Goal: Answer question/provide support: Share knowledge or assist other users

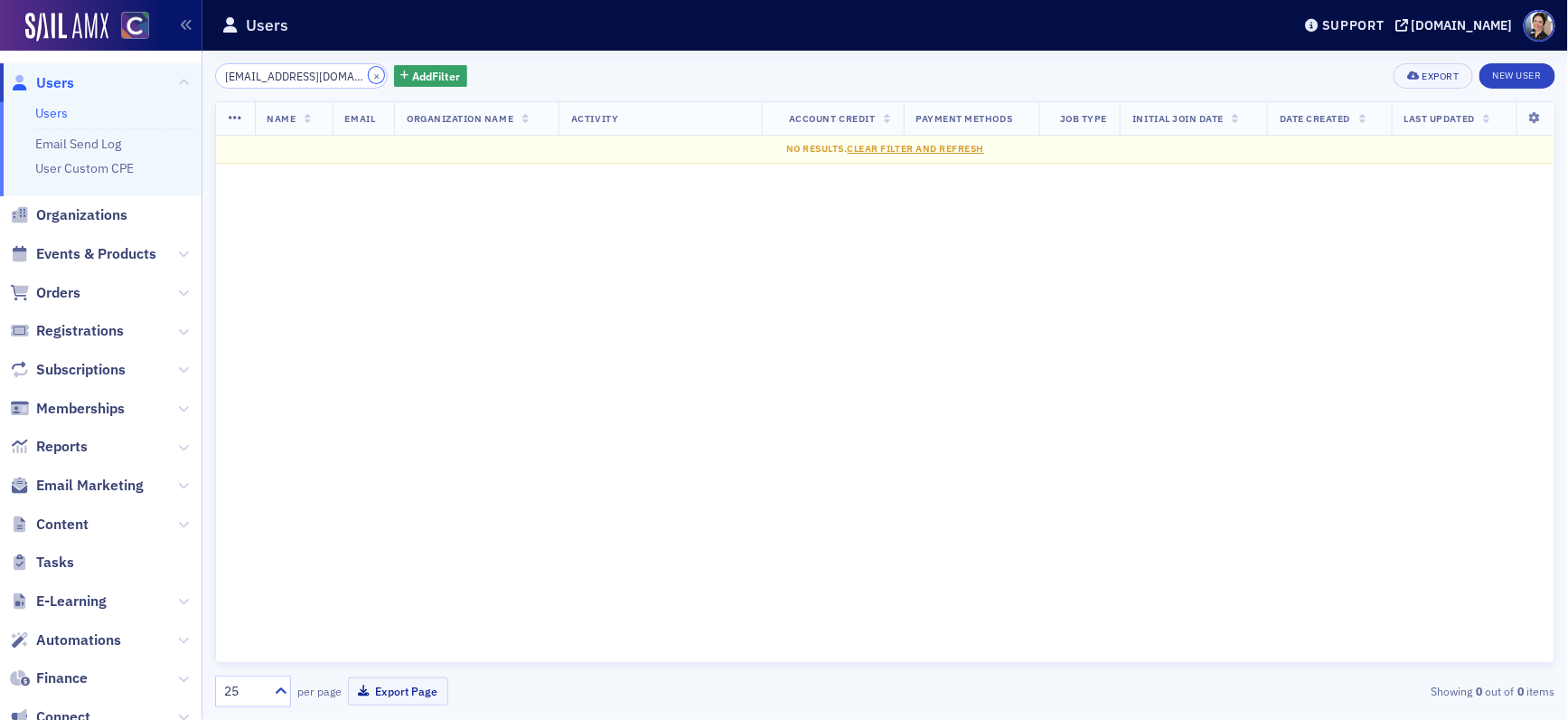
drag, startPoint x: 365, startPoint y: 74, endPoint x: 330, endPoint y: 83, distance: 36.1
click at [369, 74] on button "×" at bounding box center [377, 74] width 16 height 16
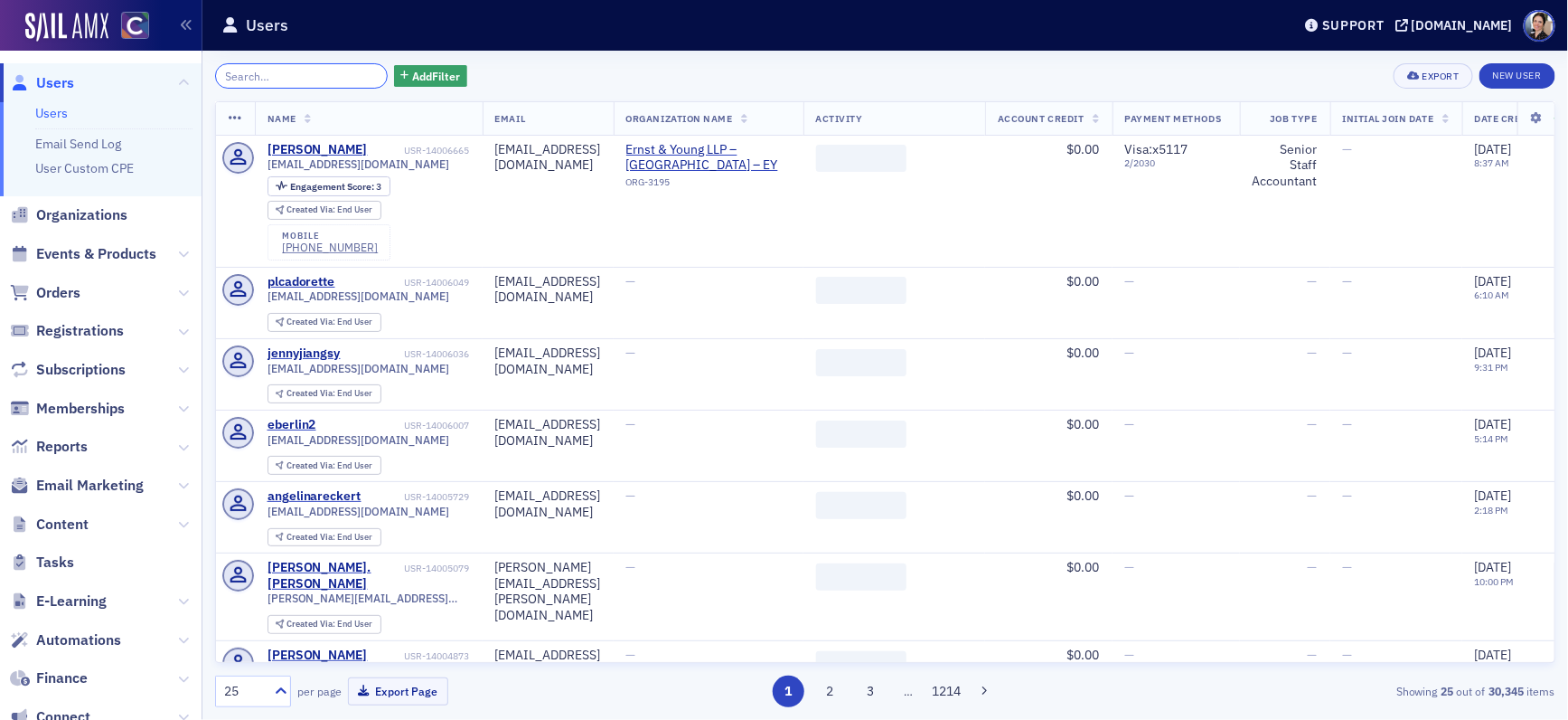
paste input "[EMAIL_ADDRESS][DOMAIN_NAME]"
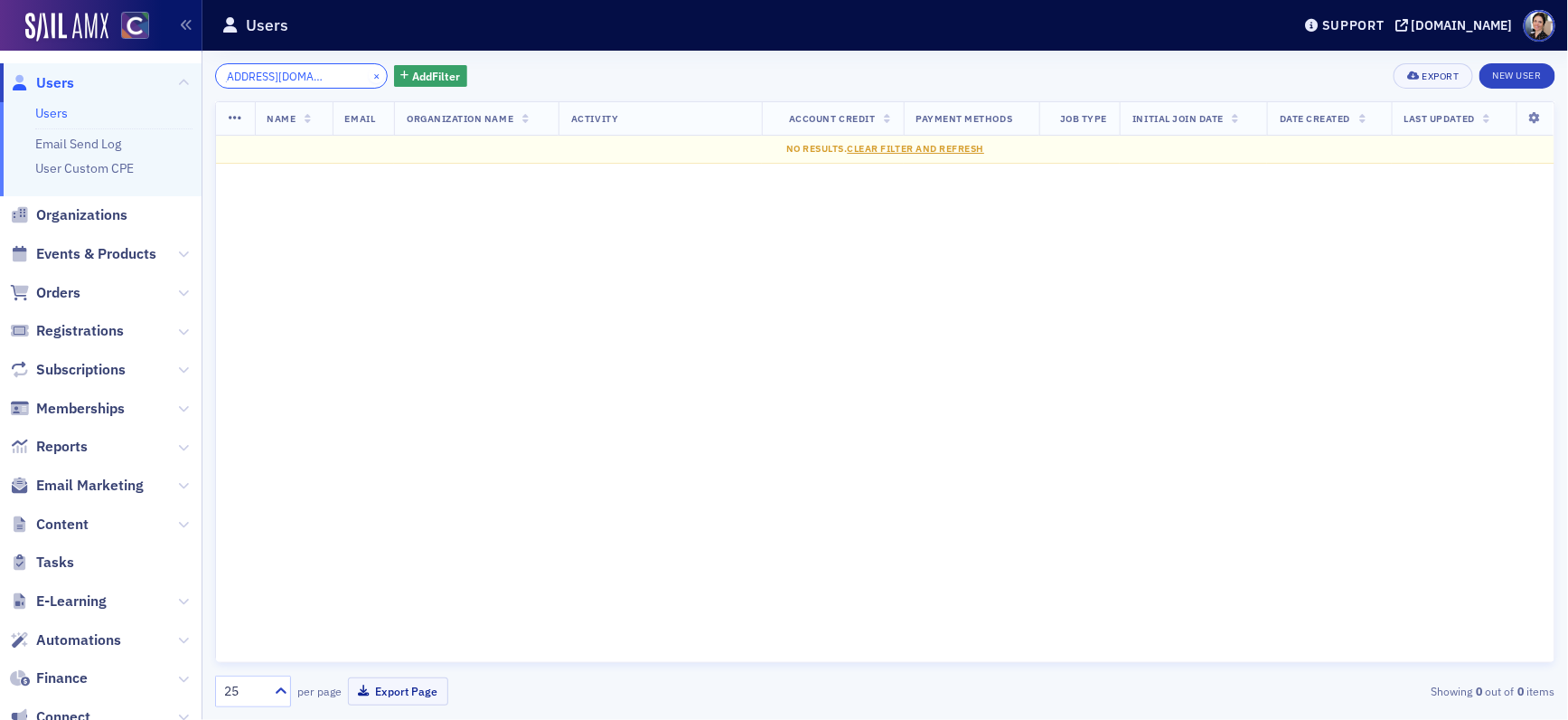
type input "[EMAIL_ADDRESS][DOMAIN_NAME]"
drag, startPoint x: 361, startPoint y: 75, endPoint x: 283, endPoint y: 123, distance: 91.6
click at [369, 75] on button "×" at bounding box center [377, 74] width 16 height 16
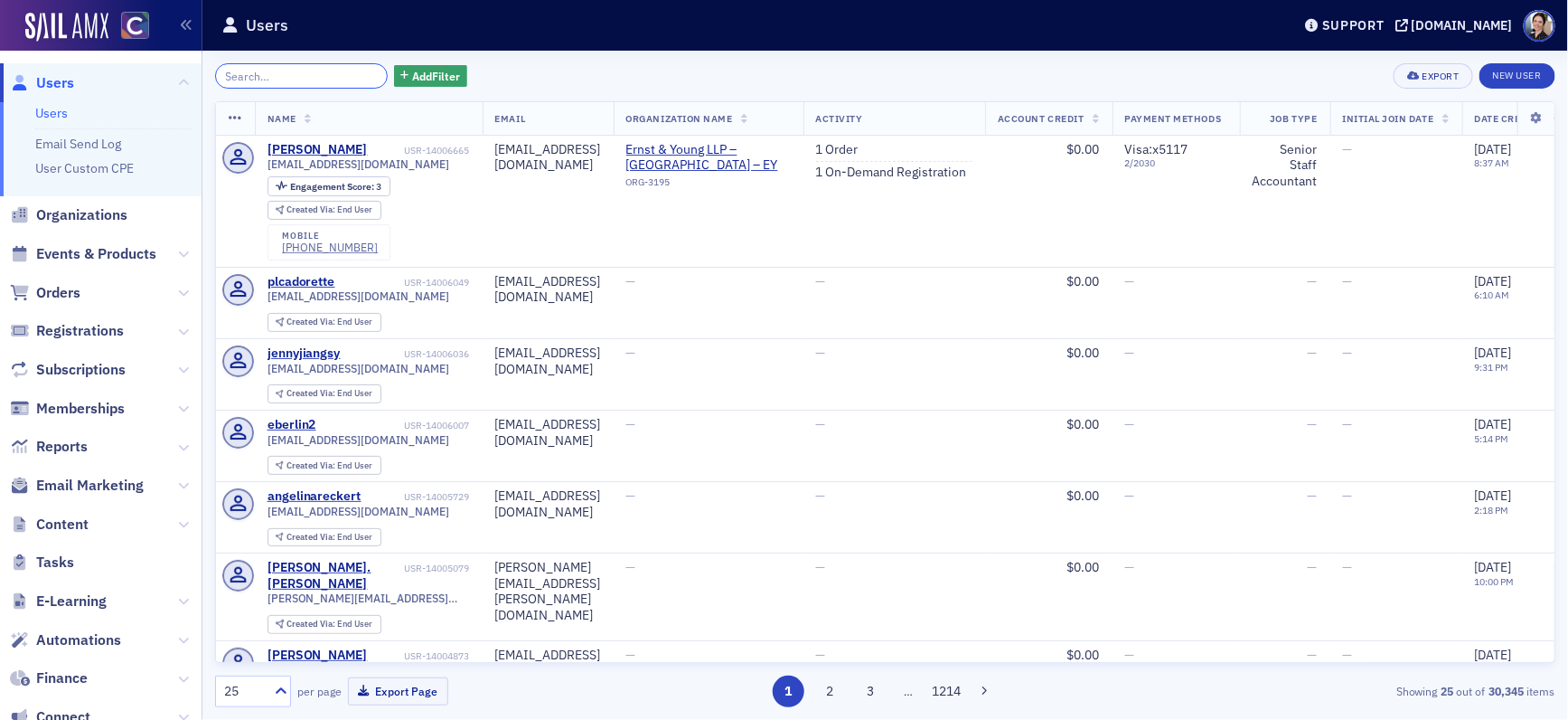
paste input "[EMAIL_ADDRESS][DOMAIN_NAME]"
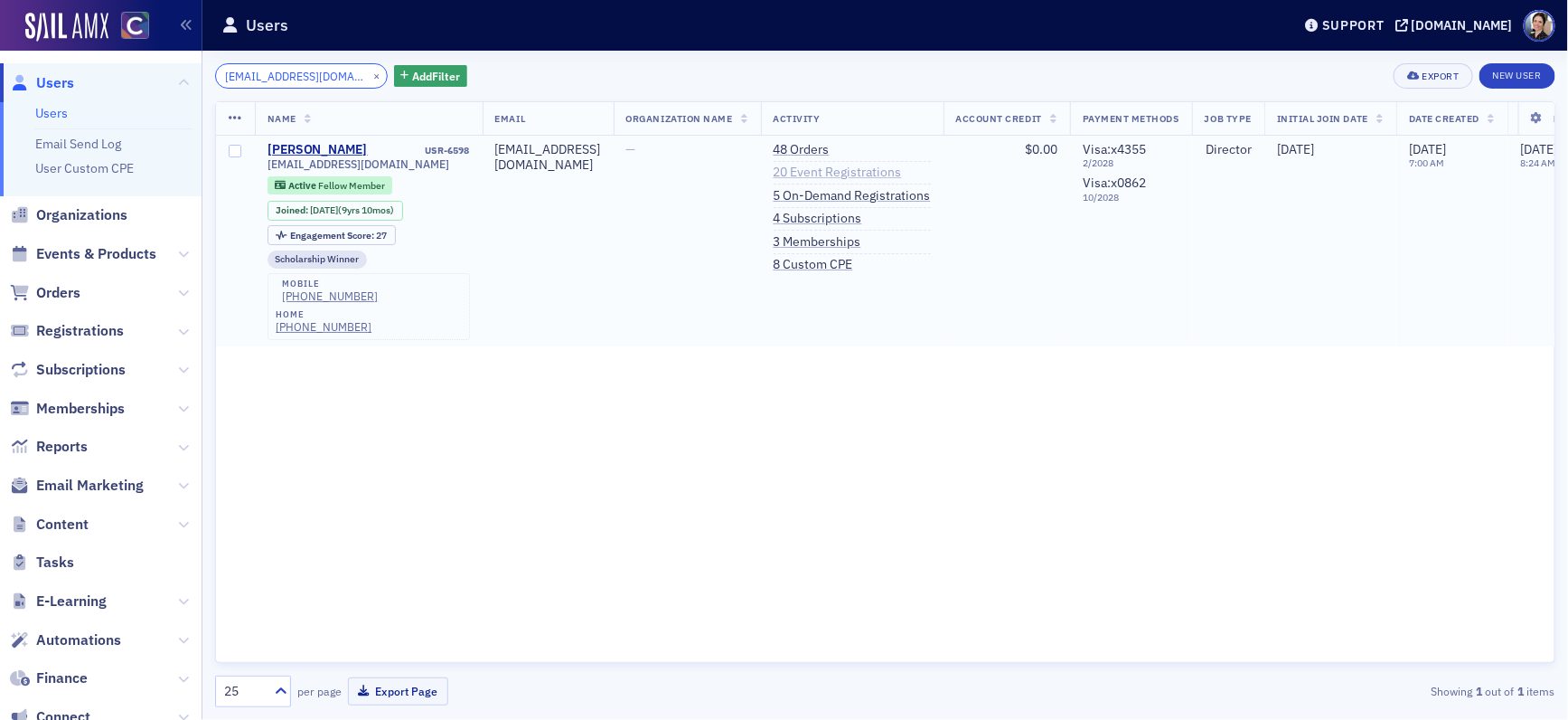
type input "[EMAIL_ADDRESS][DOMAIN_NAME]"
drag, startPoint x: 850, startPoint y: 168, endPoint x: 812, endPoint y: 167, distance: 38.0
click at [850, 168] on link "20 Event Registrations" at bounding box center [838, 172] width 128 height 16
click at [854, 192] on link "5 On-Demand Registrations" at bounding box center [852, 196] width 157 height 16
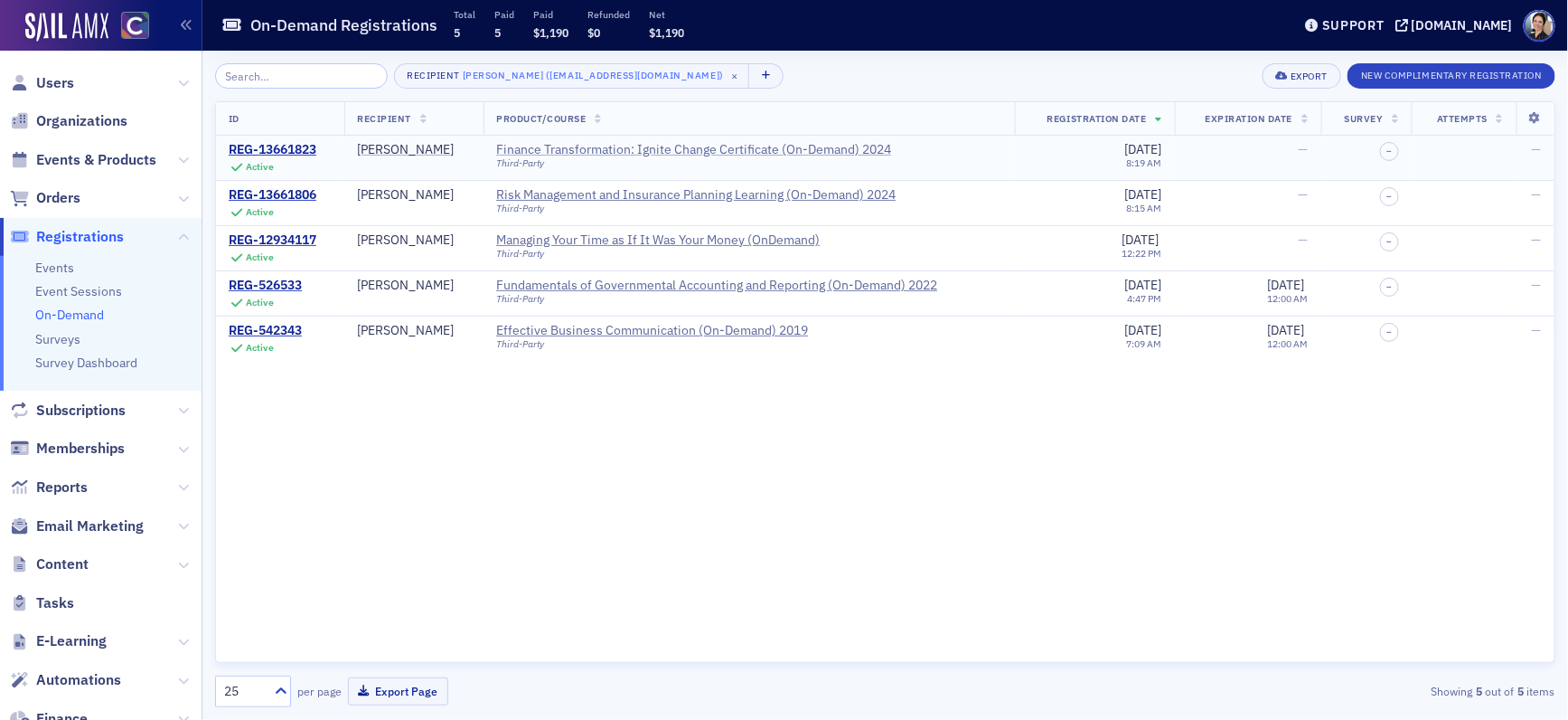
click at [569, 146] on div "Finance Transformation: Ignite Change Certificate (On-Demand) 2024" at bounding box center [693, 149] width 395 height 16
click at [576, 151] on div "Finance Transformation: Ignite Change Certificate (On-Demand) 2024" at bounding box center [693, 149] width 395 height 16
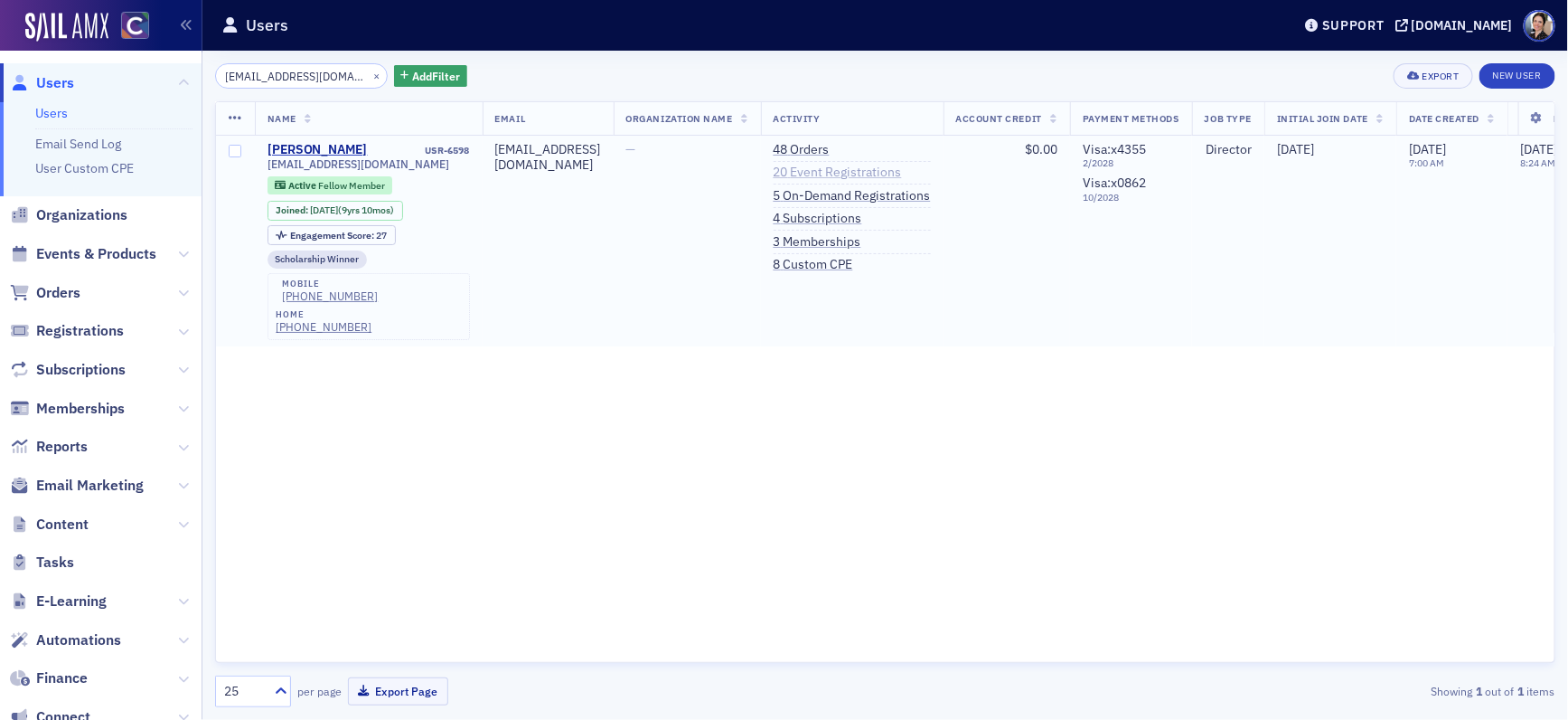
click at [839, 174] on link "20 Event Registrations" at bounding box center [838, 172] width 128 height 16
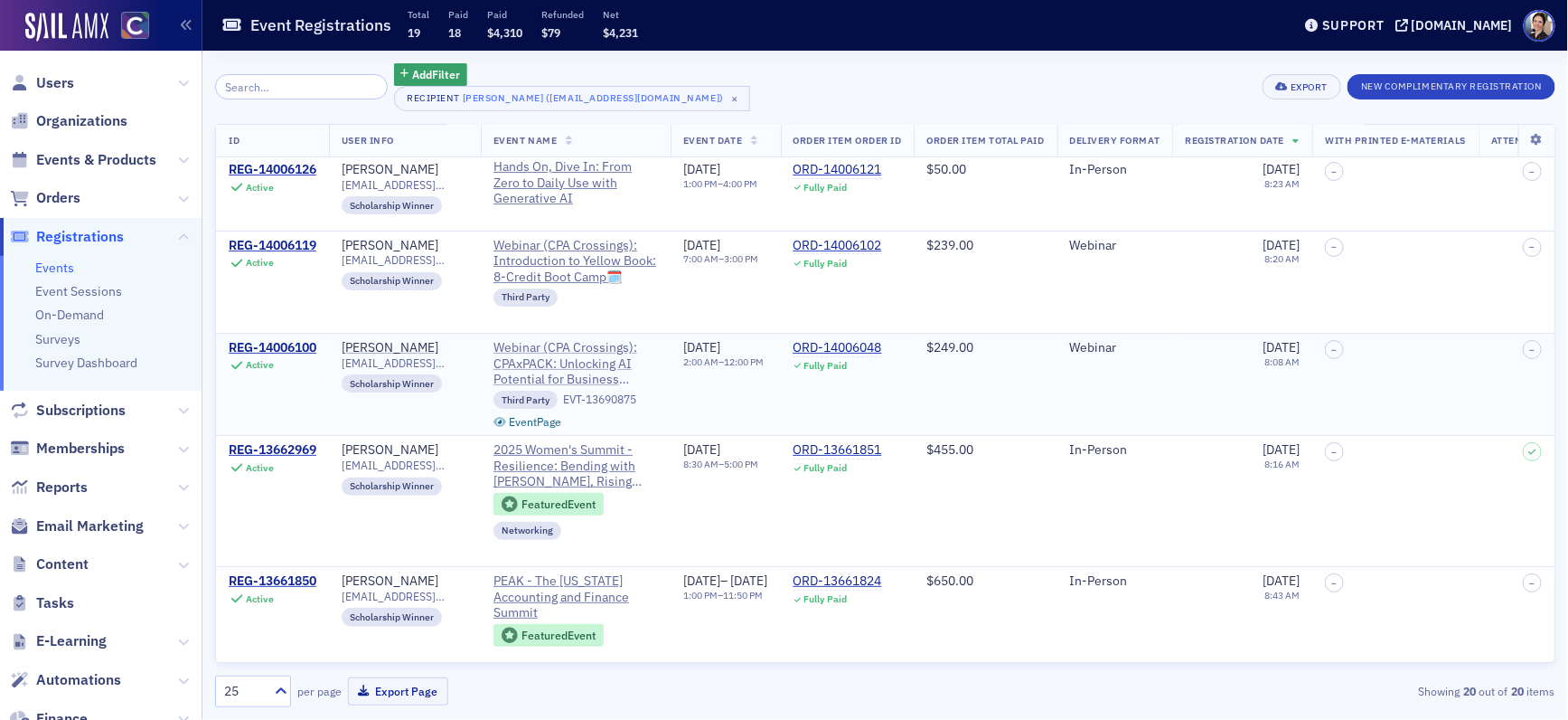
scroll to position [0, 2]
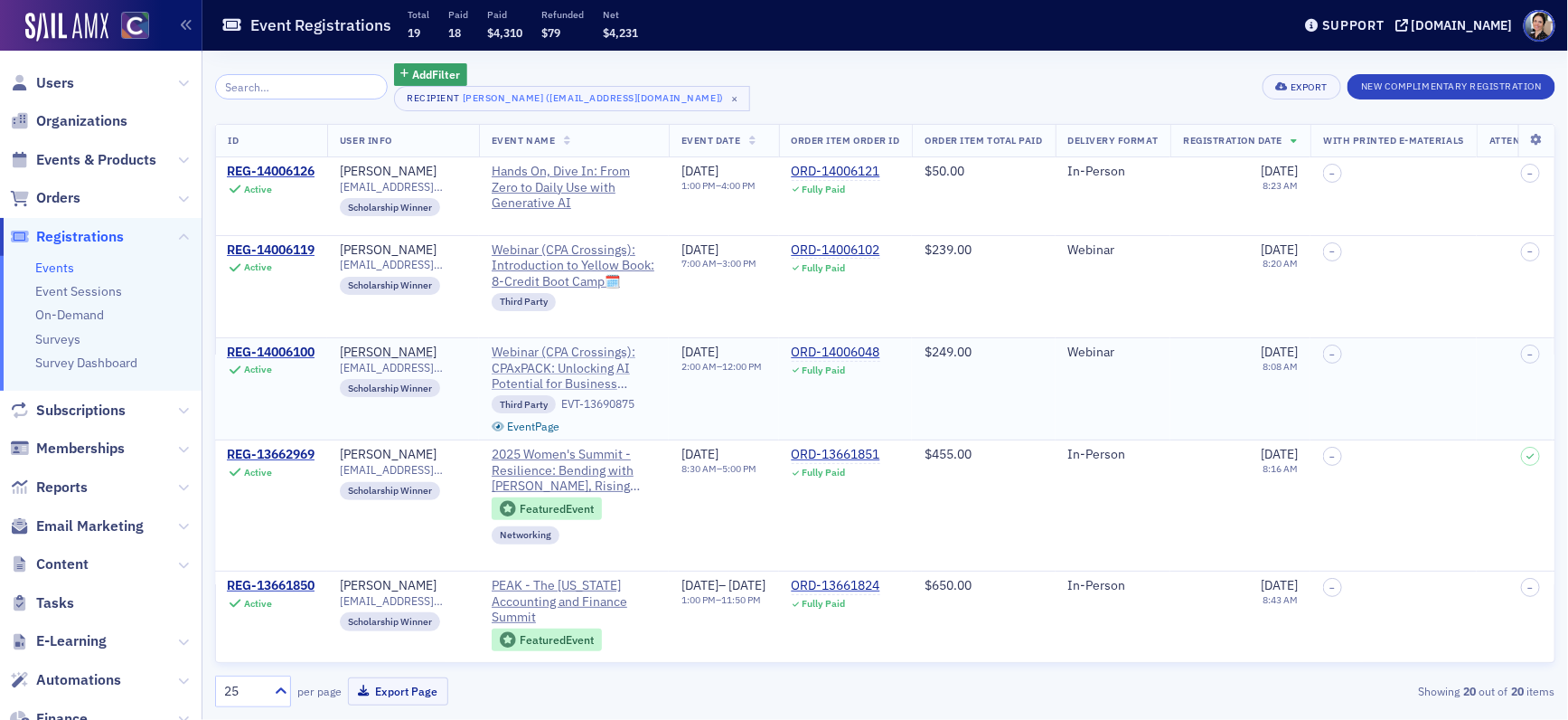
click at [523, 366] on span "Webinar (CPA Crossings): CPAxPACK: Unlocking AI Potential for Business Innovati…" at bounding box center [573, 368] width 165 height 48
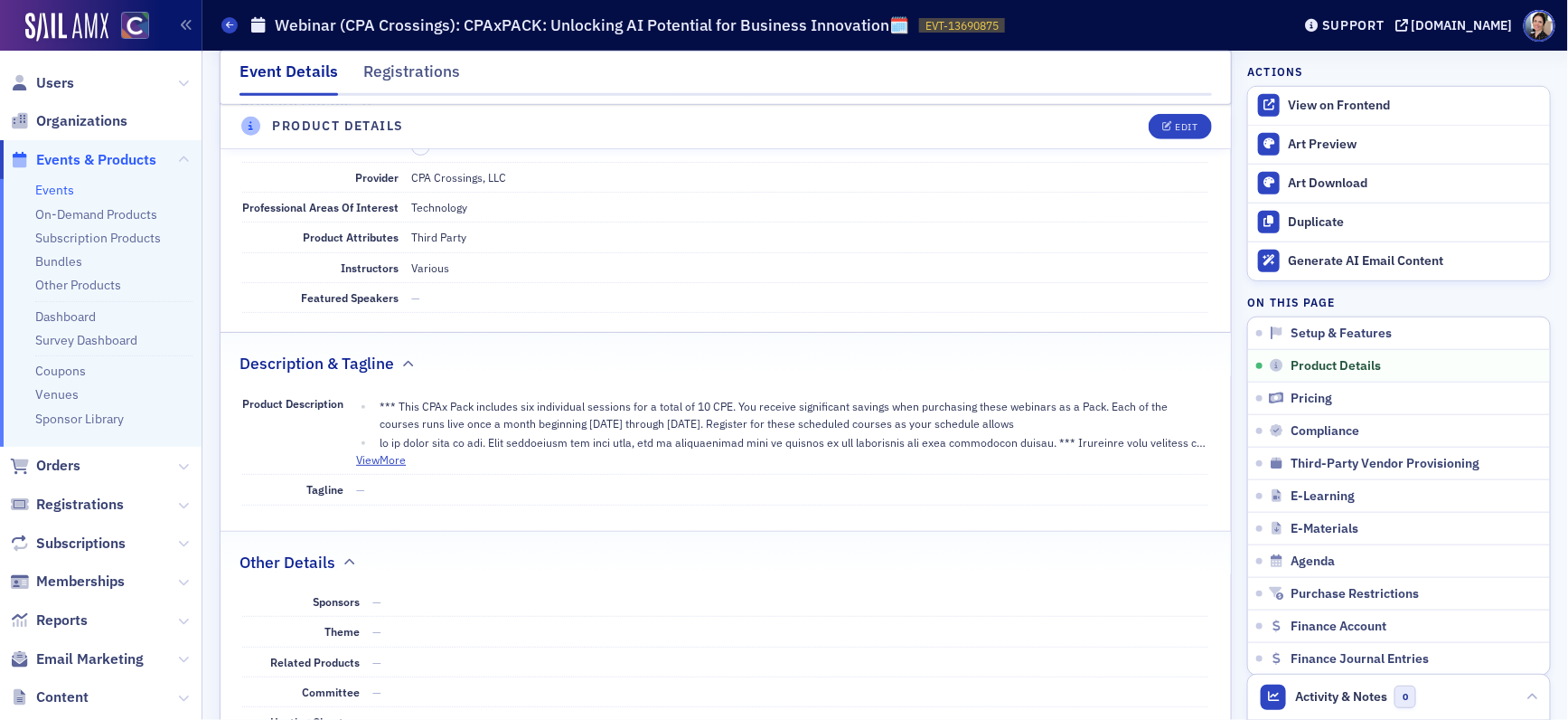
scroll to position [620, 0]
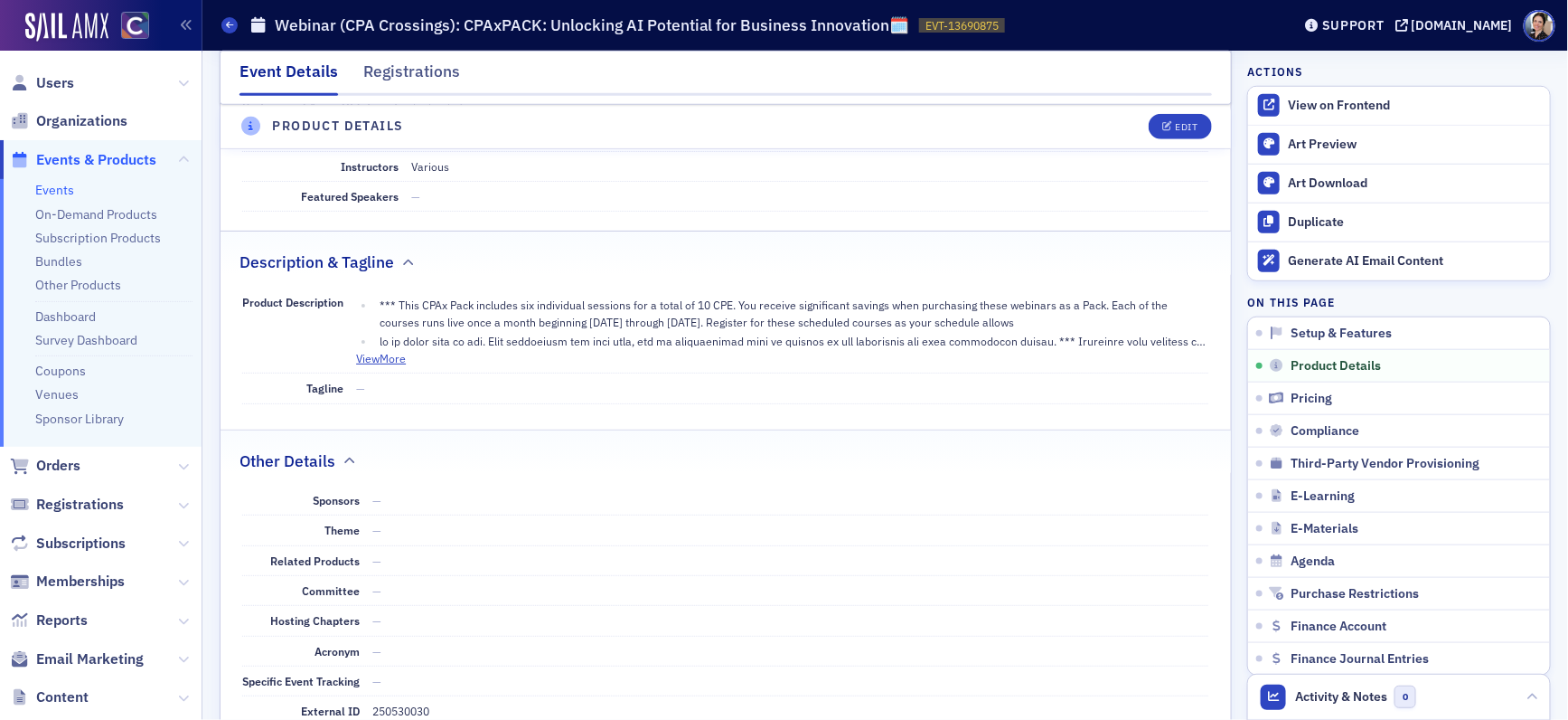
click at [387, 361] on button "View More" at bounding box center [381, 358] width 49 height 16
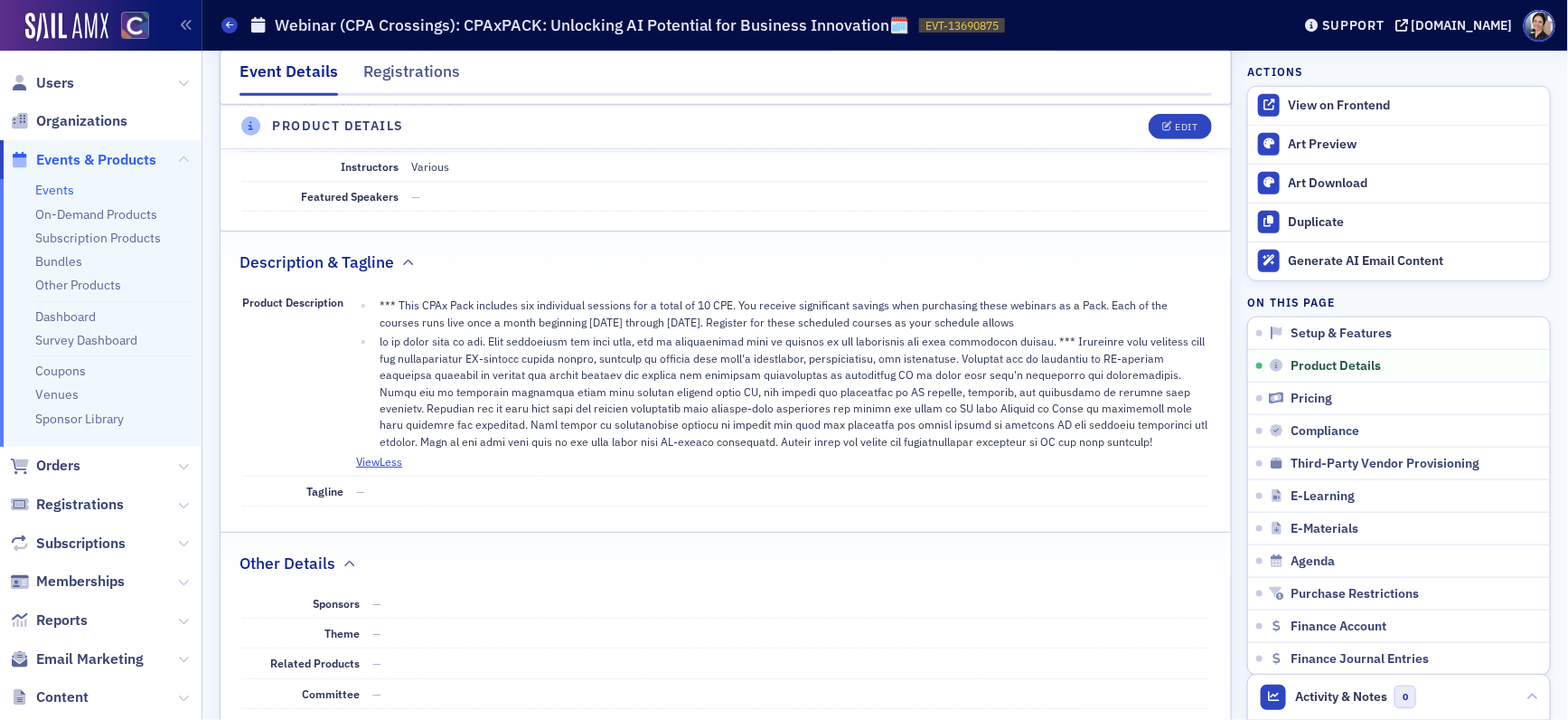
scroll to position [616, 0]
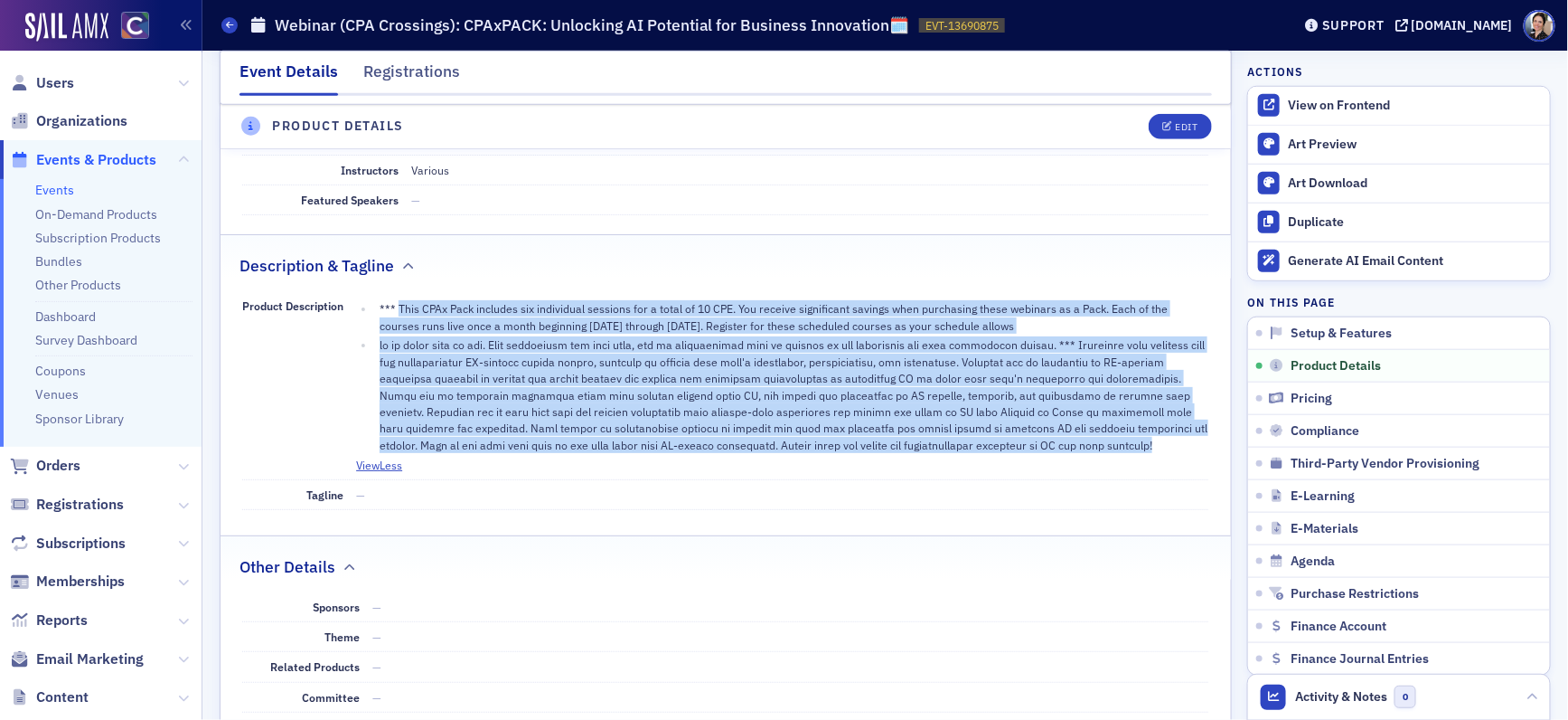
drag, startPoint x: 397, startPoint y: 312, endPoint x: 1004, endPoint y: 444, distance: 621.2
click at [1004, 444] on ul "*** This CPAx Pack includes six individual sessions for a total of 10 CPE. You …" at bounding box center [783, 377] width 852 height 153
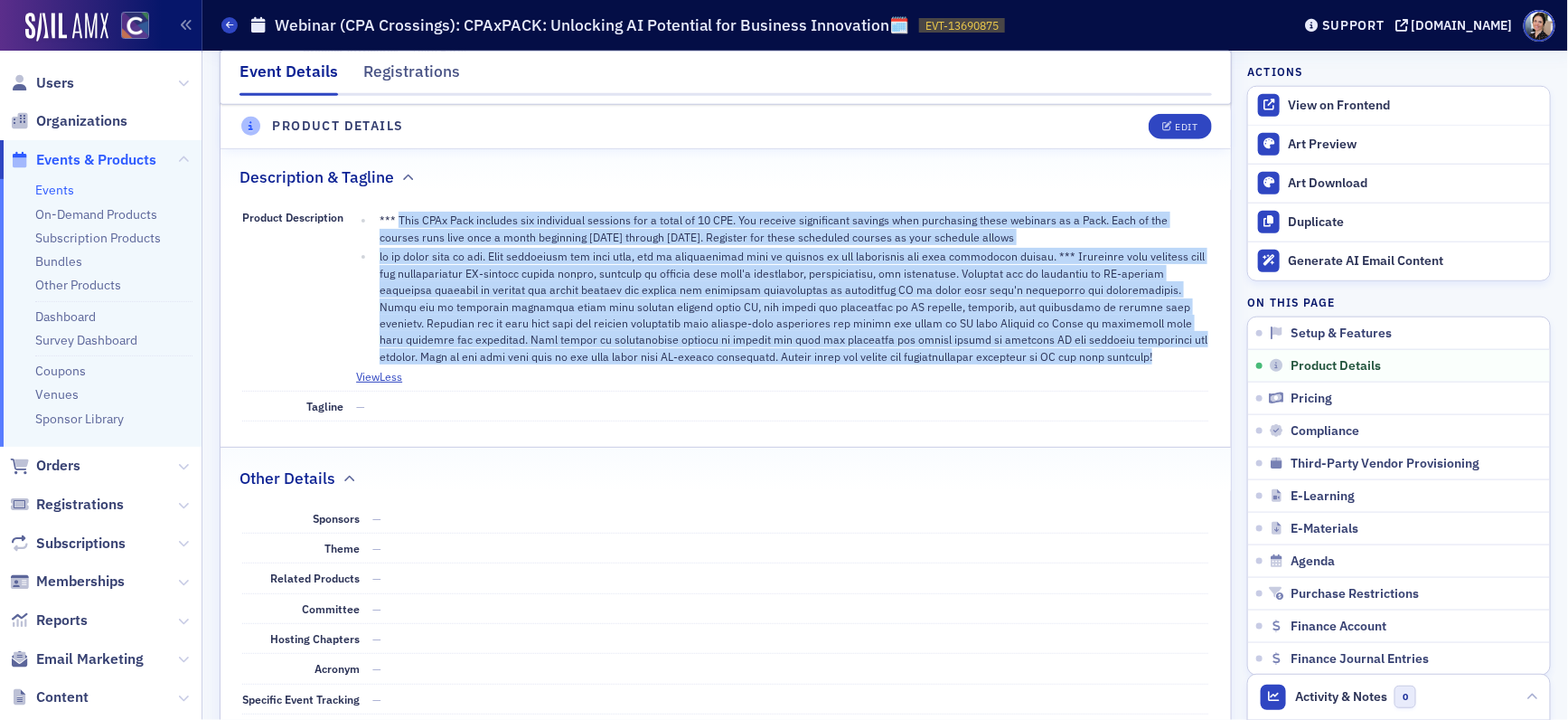
scroll to position [715, 0]
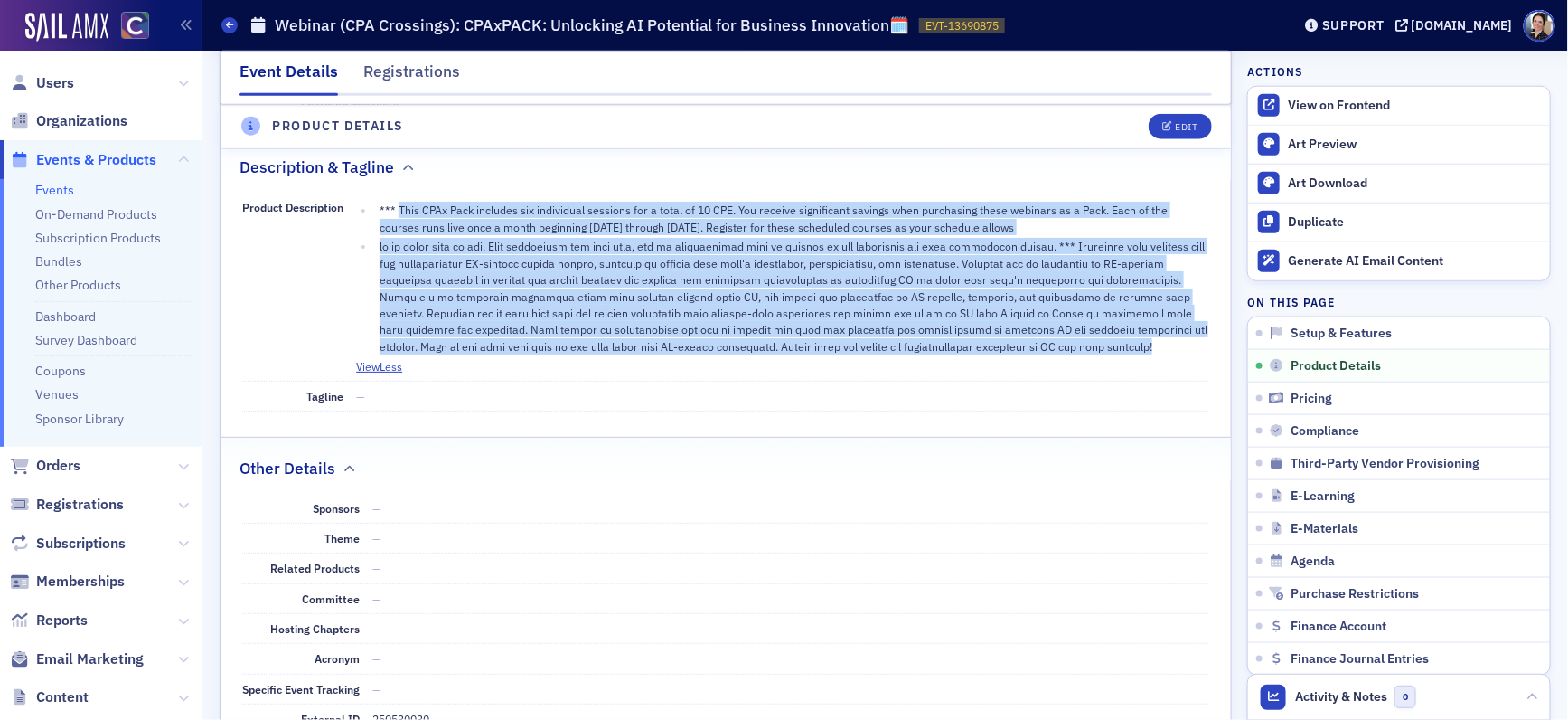
copy ul "This CPAx Pack includes six individual sessions for a total of 10 CPE. You rece…"
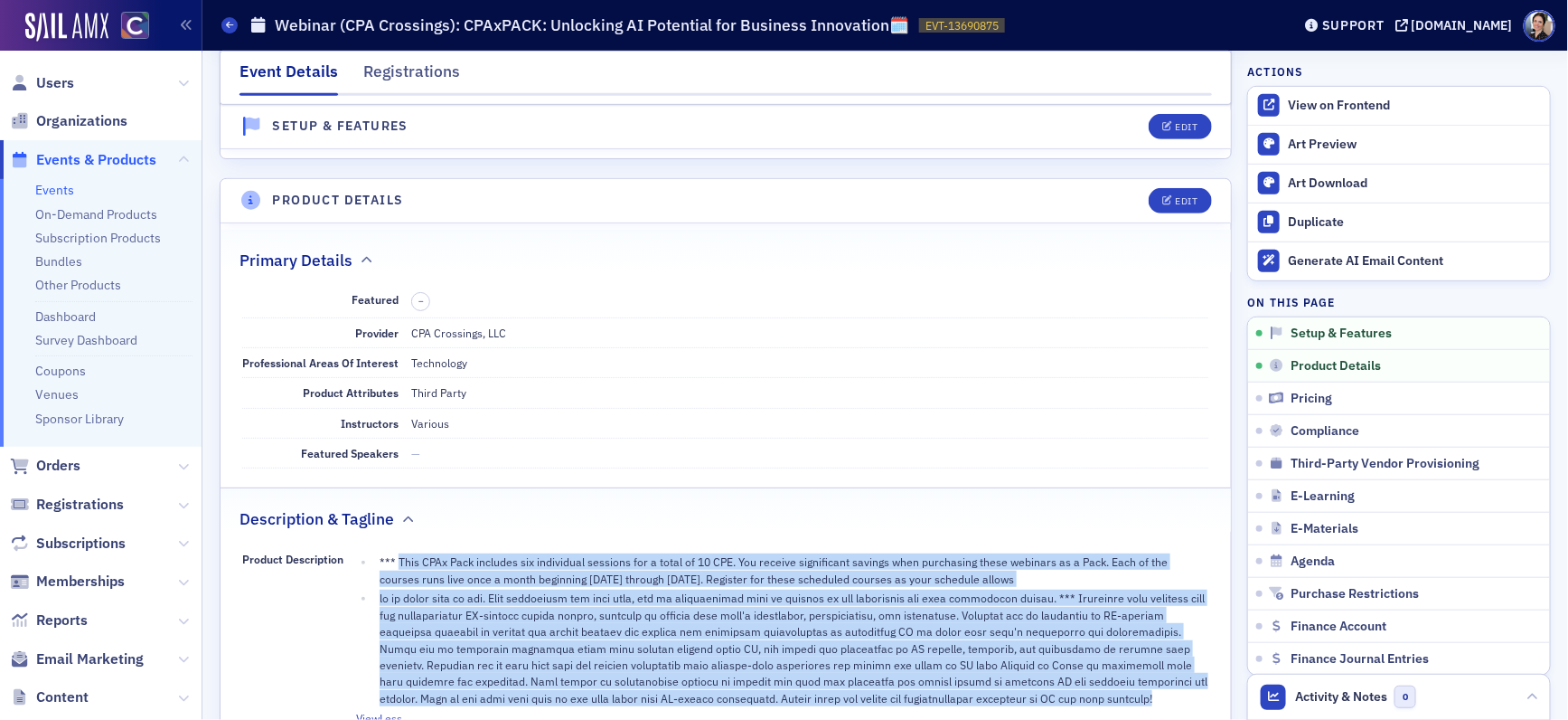
scroll to position [228, 0]
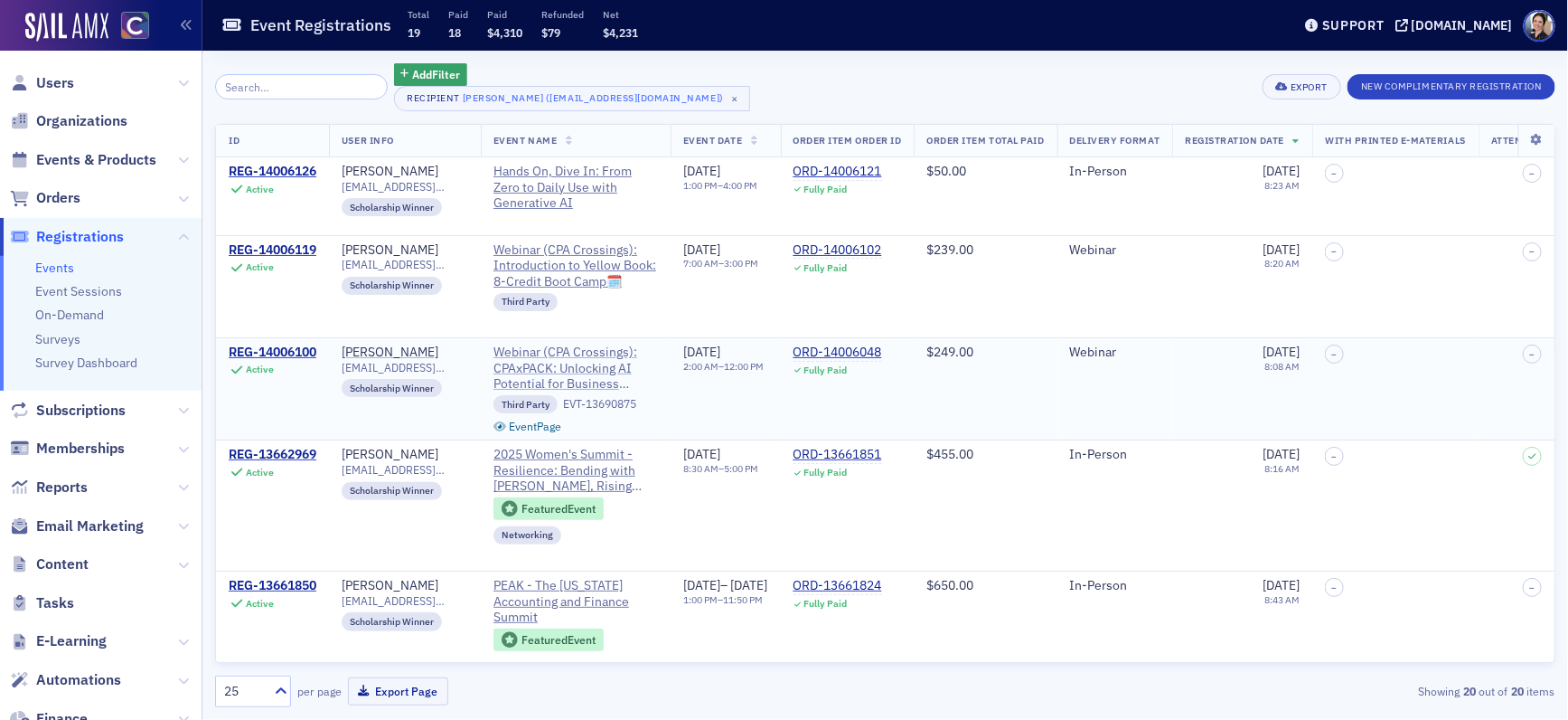
click at [570, 374] on span "Webinar (CPA Crossings): CPAxPACK: Unlocking AI Potential for Business Innovati…" at bounding box center [575, 368] width 165 height 48
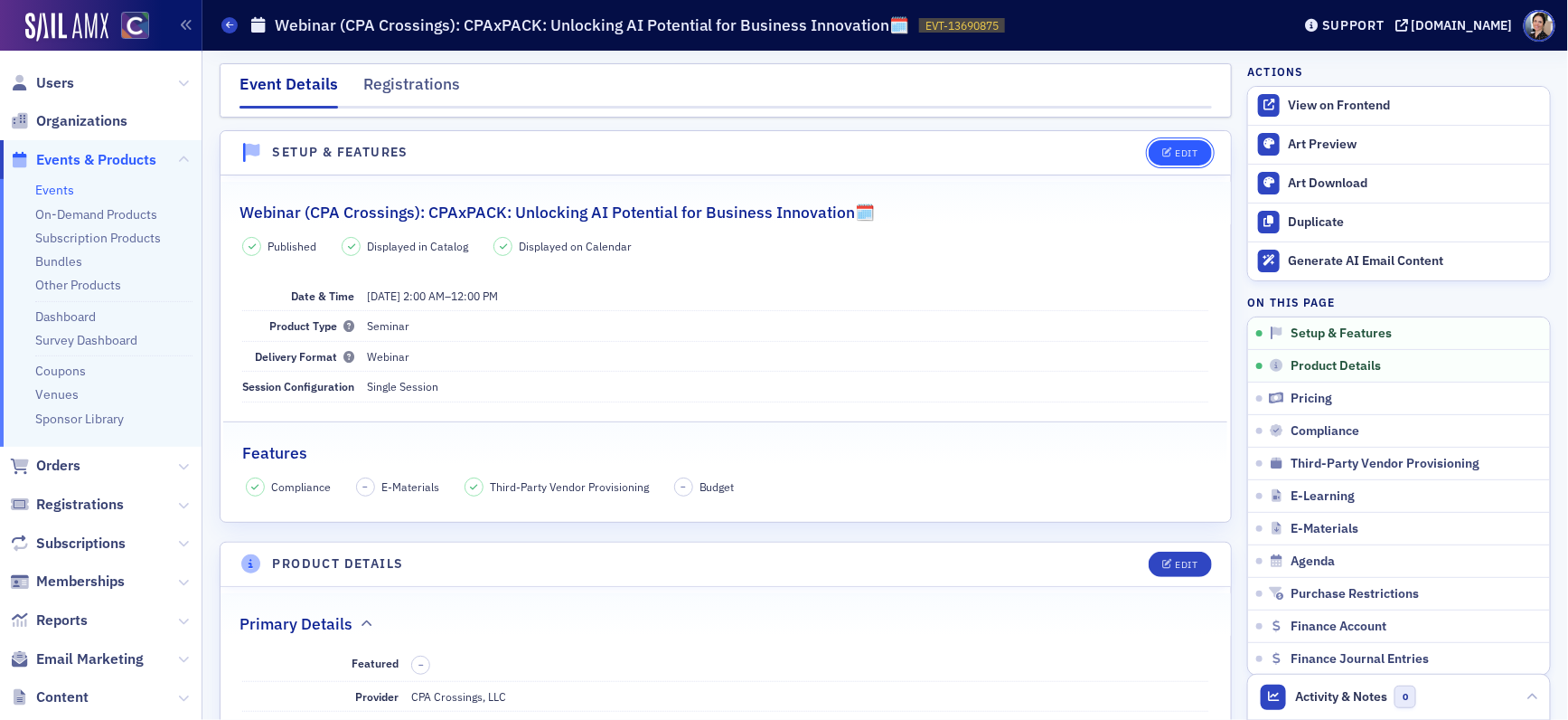
click at [1185, 148] on div "Edit" at bounding box center [1188, 153] width 23 height 10
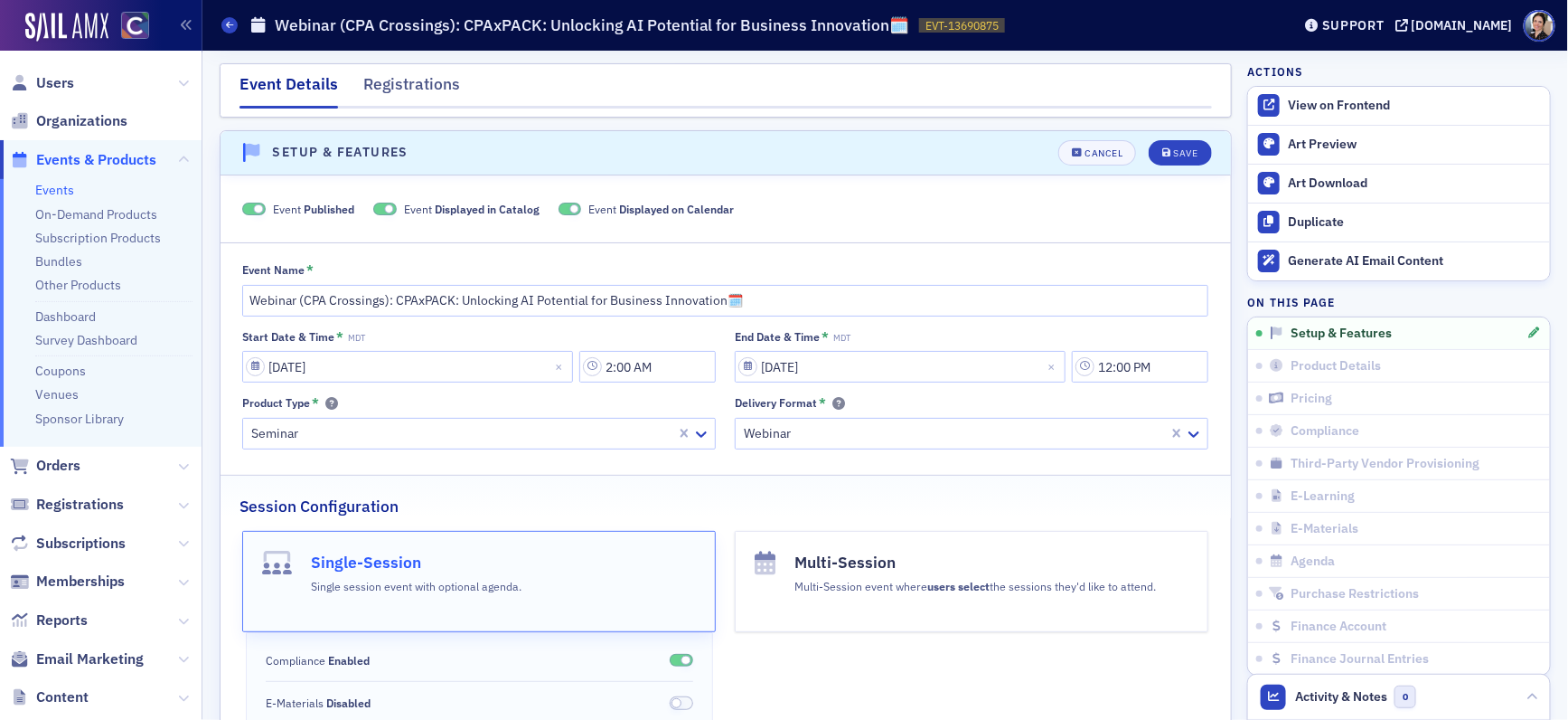
scroll to position [25, 0]
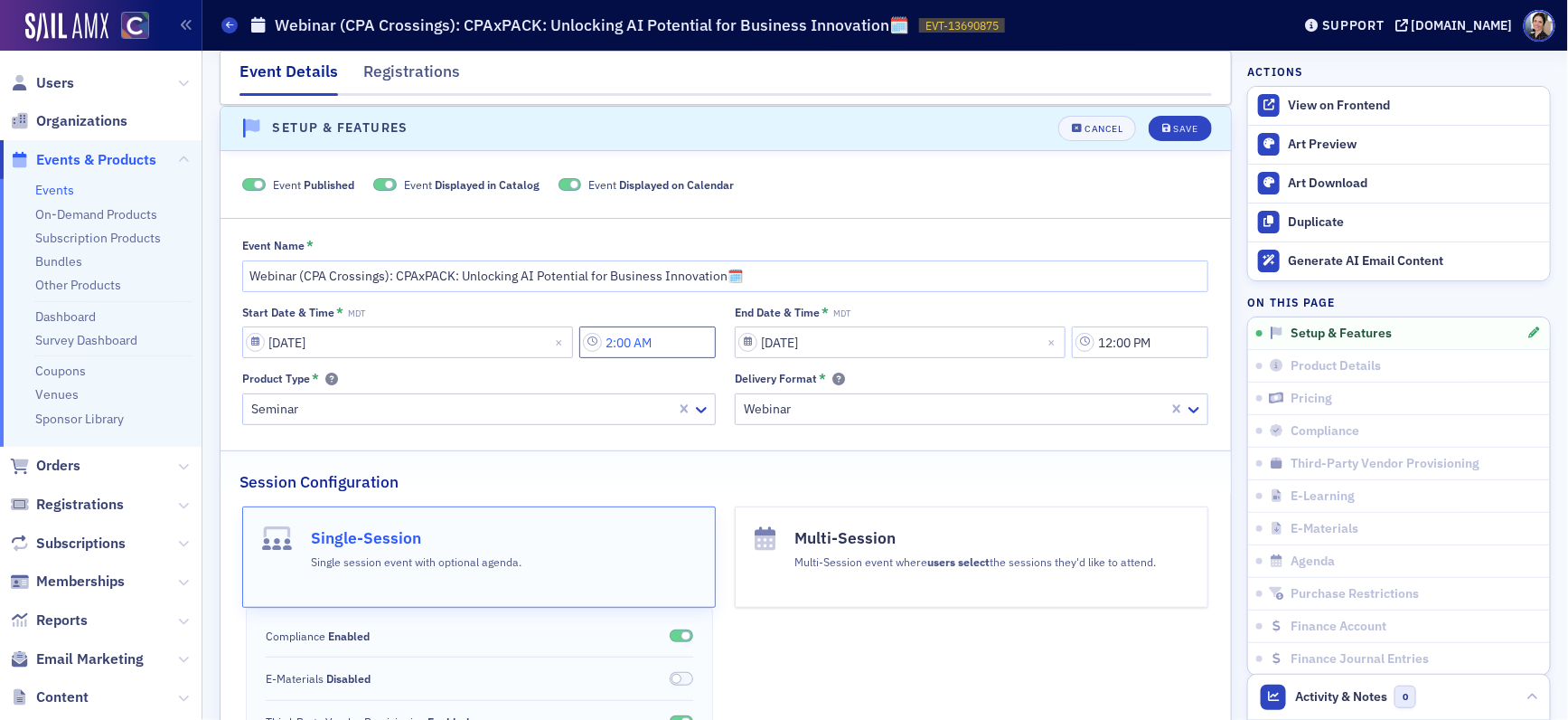
drag, startPoint x: 670, startPoint y: 341, endPoint x: 610, endPoint y: 341, distance: 60.0
click at [610, 341] on input "2:00 AM" at bounding box center [648, 341] width 137 height 31
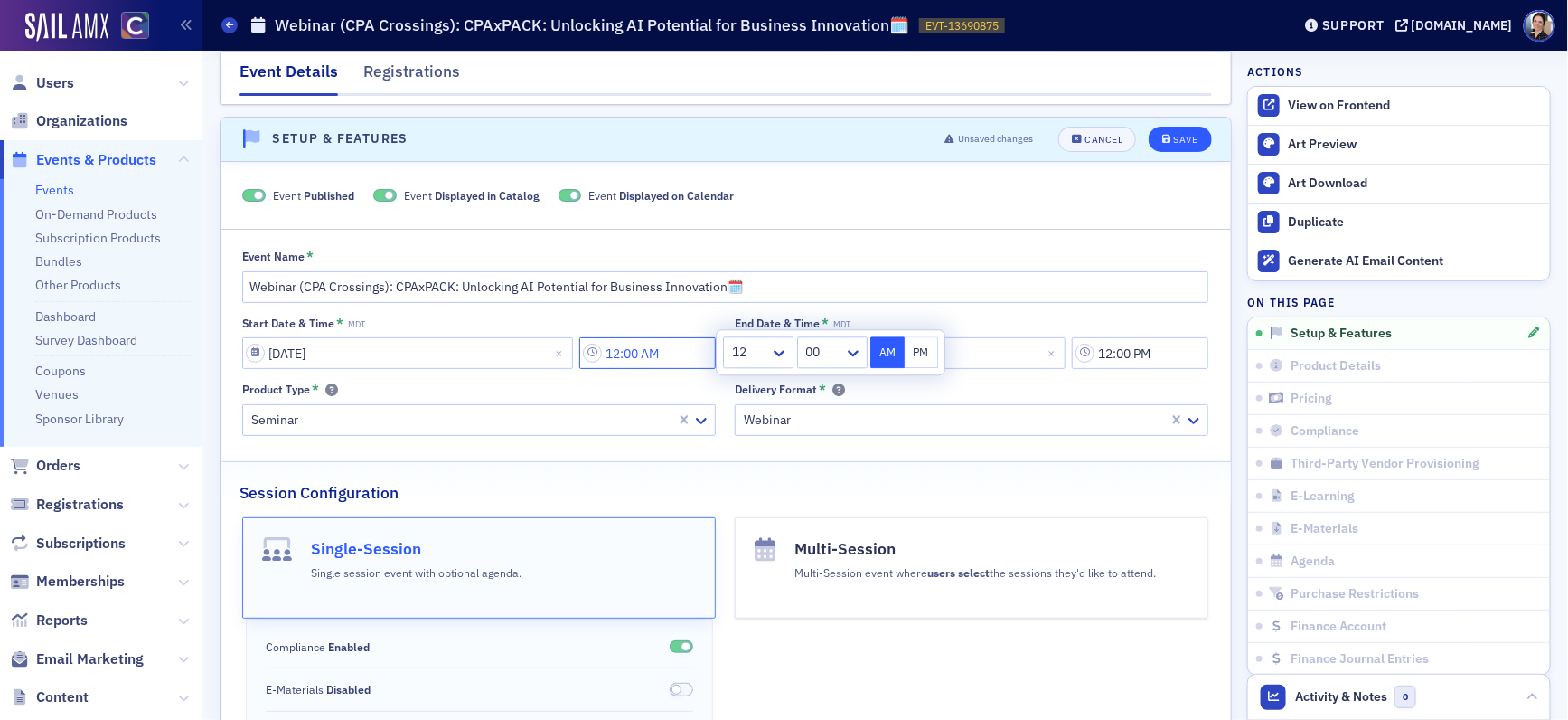
type input "12:00 AM"
click at [1192, 138] on div "Save" at bounding box center [1187, 142] width 25 height 10
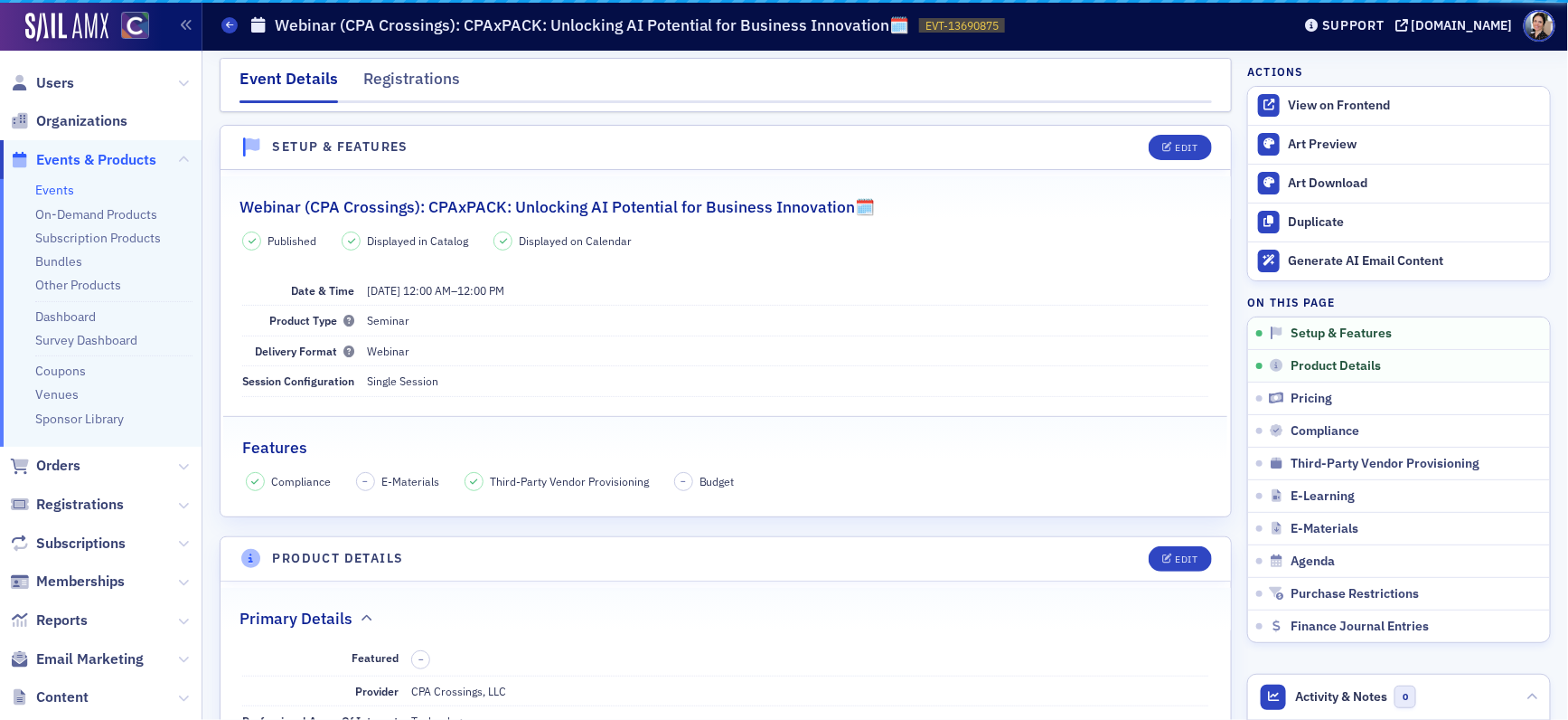
scroll to position [25, 0]
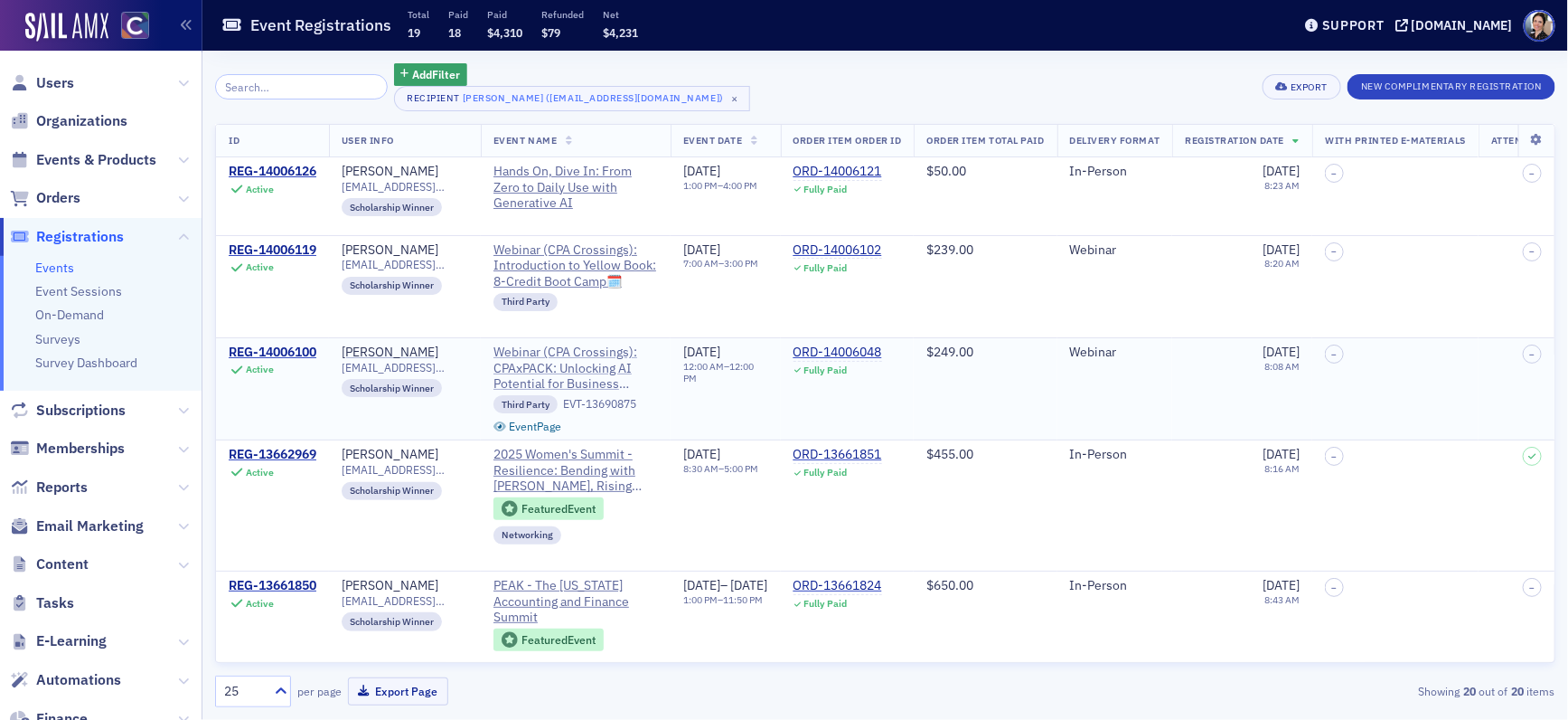
click at [546, 372] on span "Webinar (CPA Crossings): CPAxPACK: Unlocking AI Potential for Business Innovati…" at bounding box center [575, 368] width 165 height 48
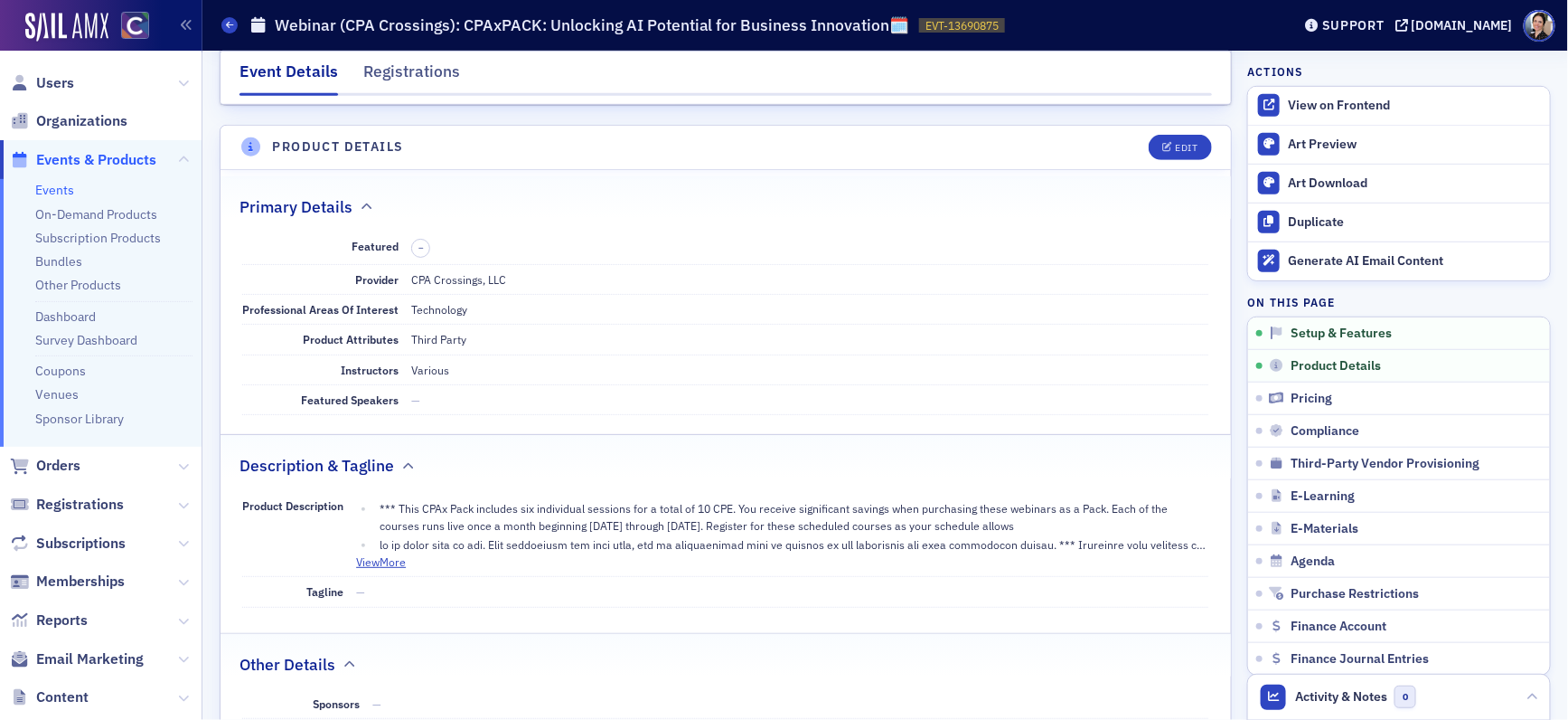
scroll to position [435, 0]
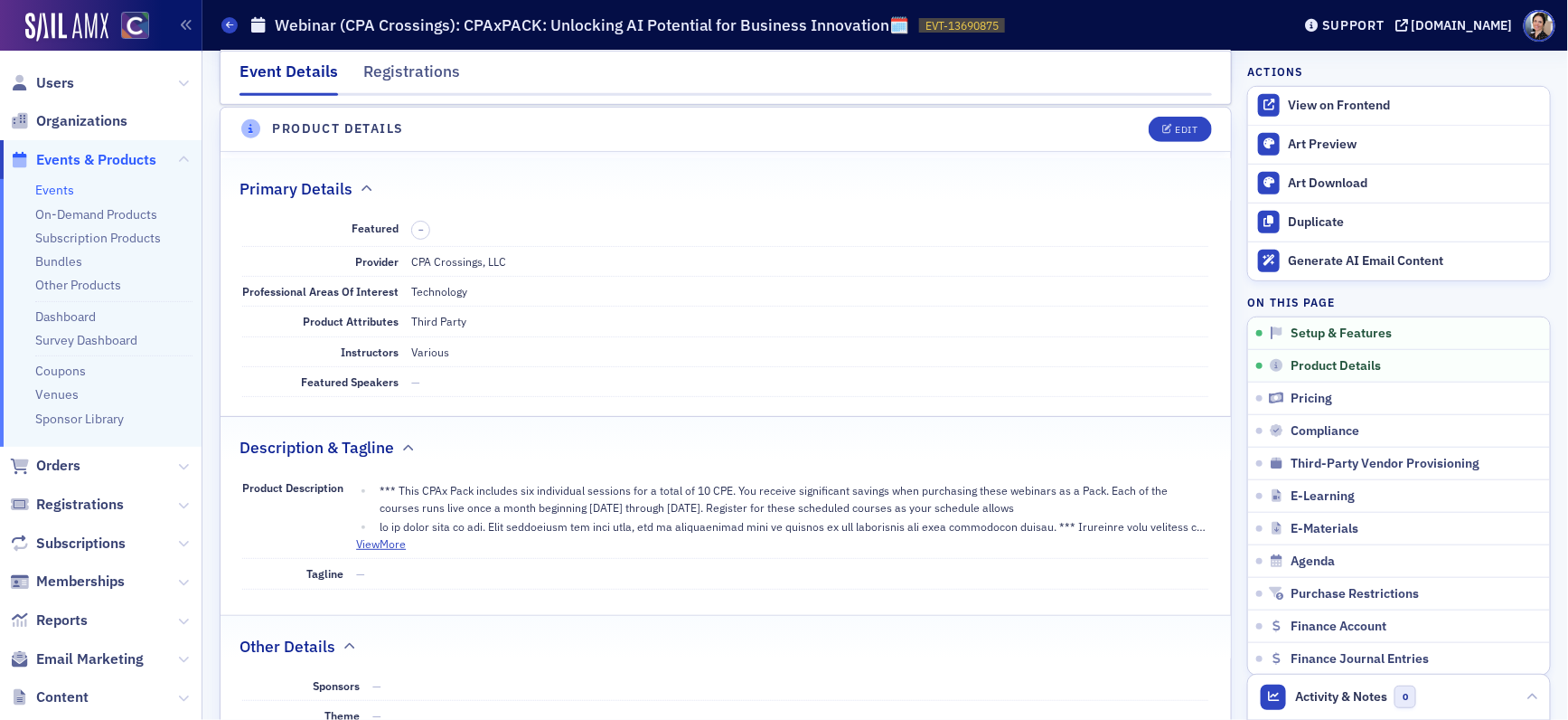
drag, startPoint x: 389, startPoint y: 547, endPoint x: 416, endPoint y: 520, distance: 38.2
click at [390, 547] on button "View More" at bounding box center [381, 543] width 49 height 16
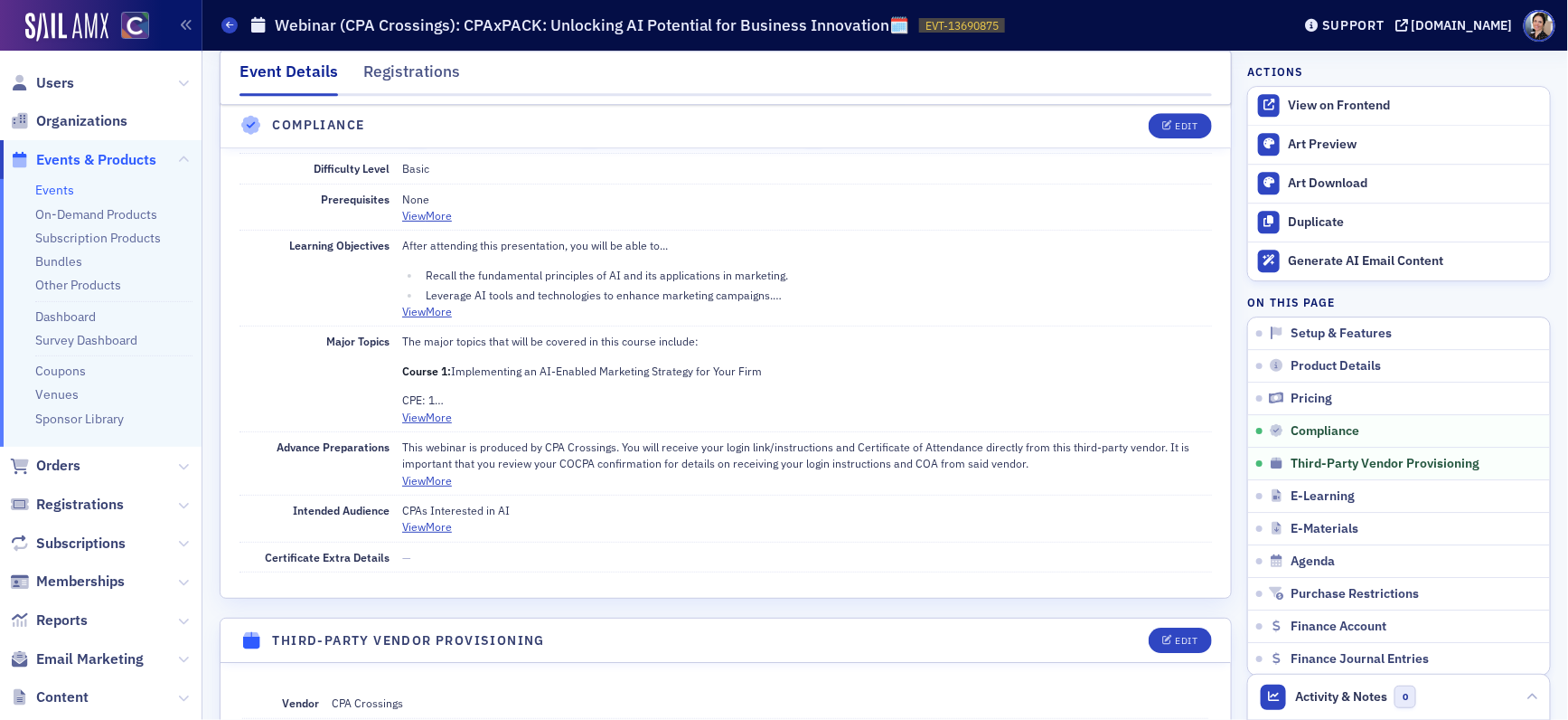
scroll to position [2154, 0]
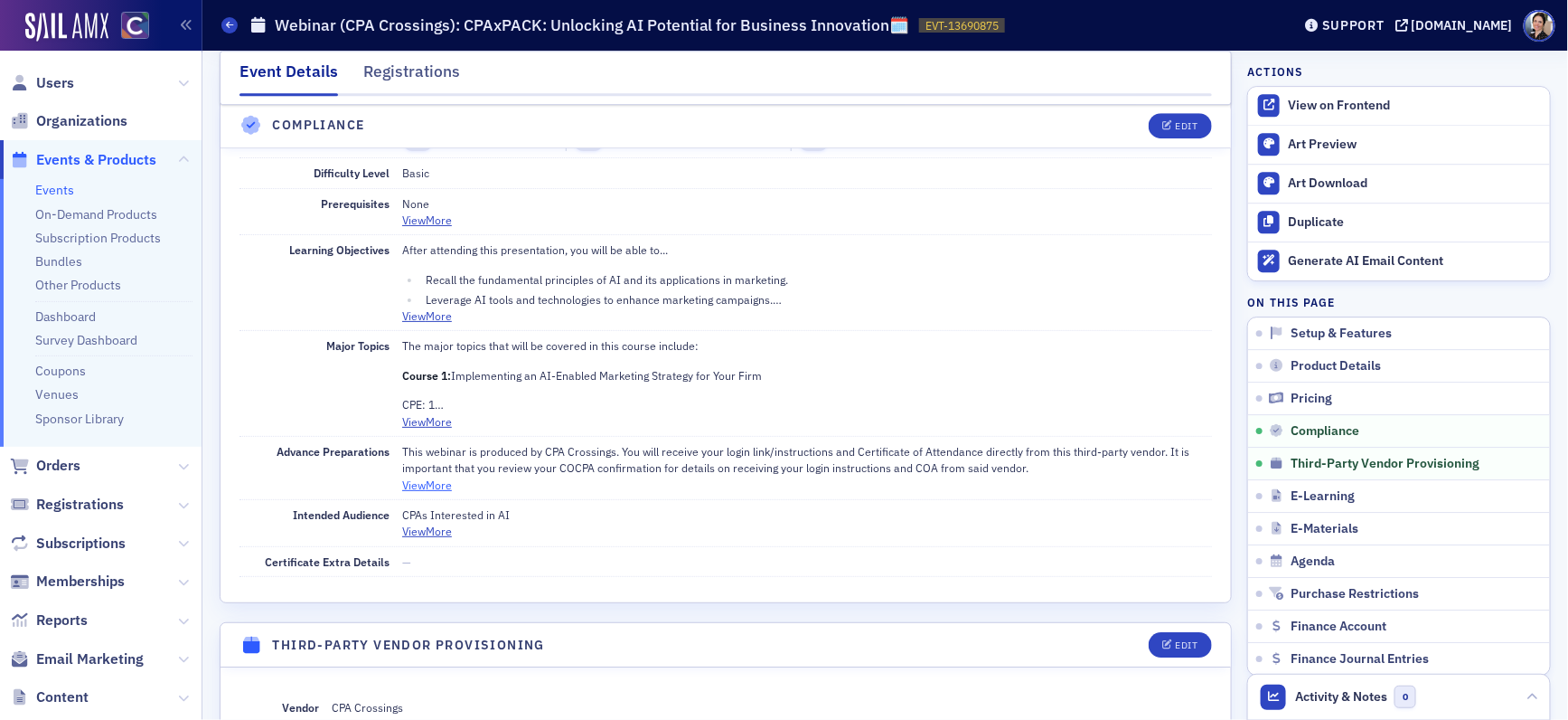
click at [439, 490] on button "View More" at bounding box center [427, 484] width 49 height 16
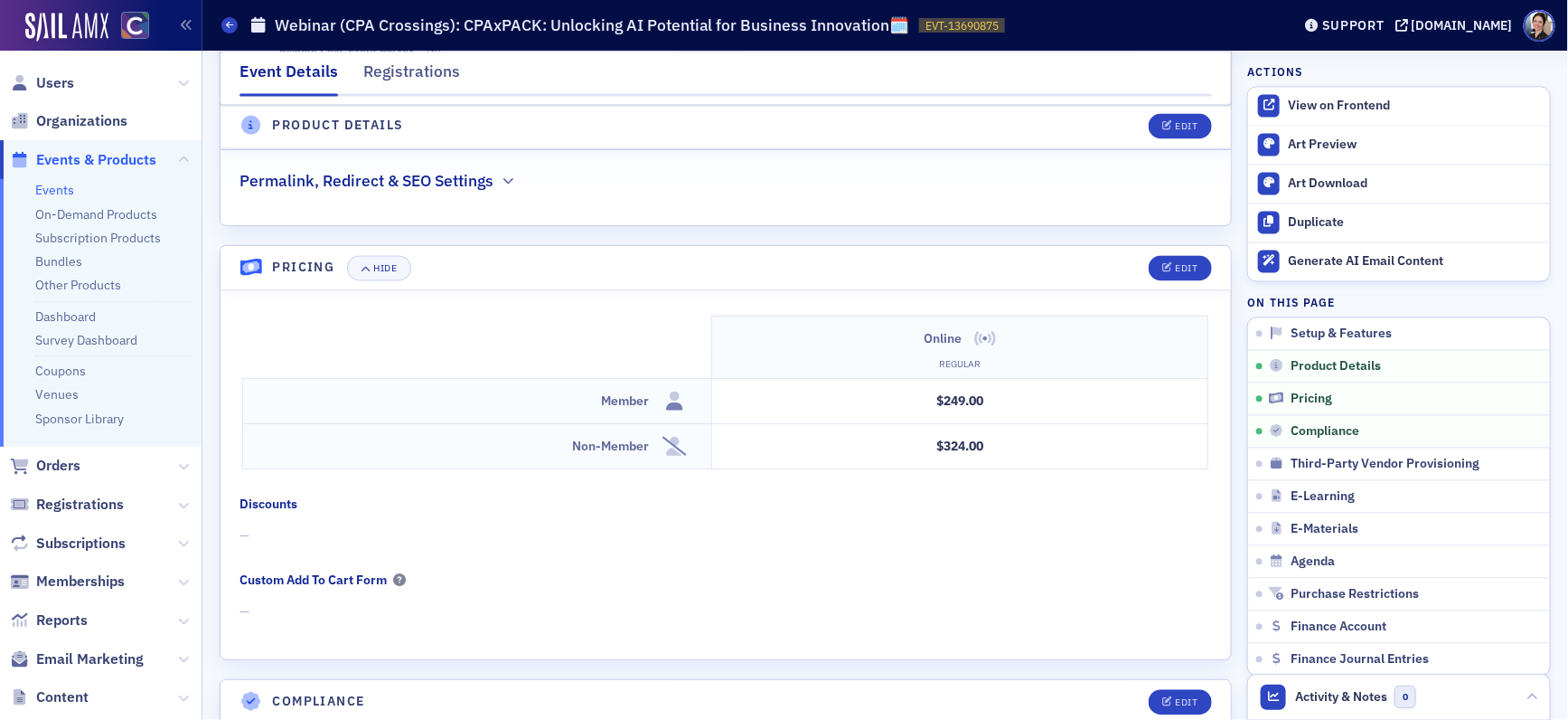
scroll to position [1339, 0]
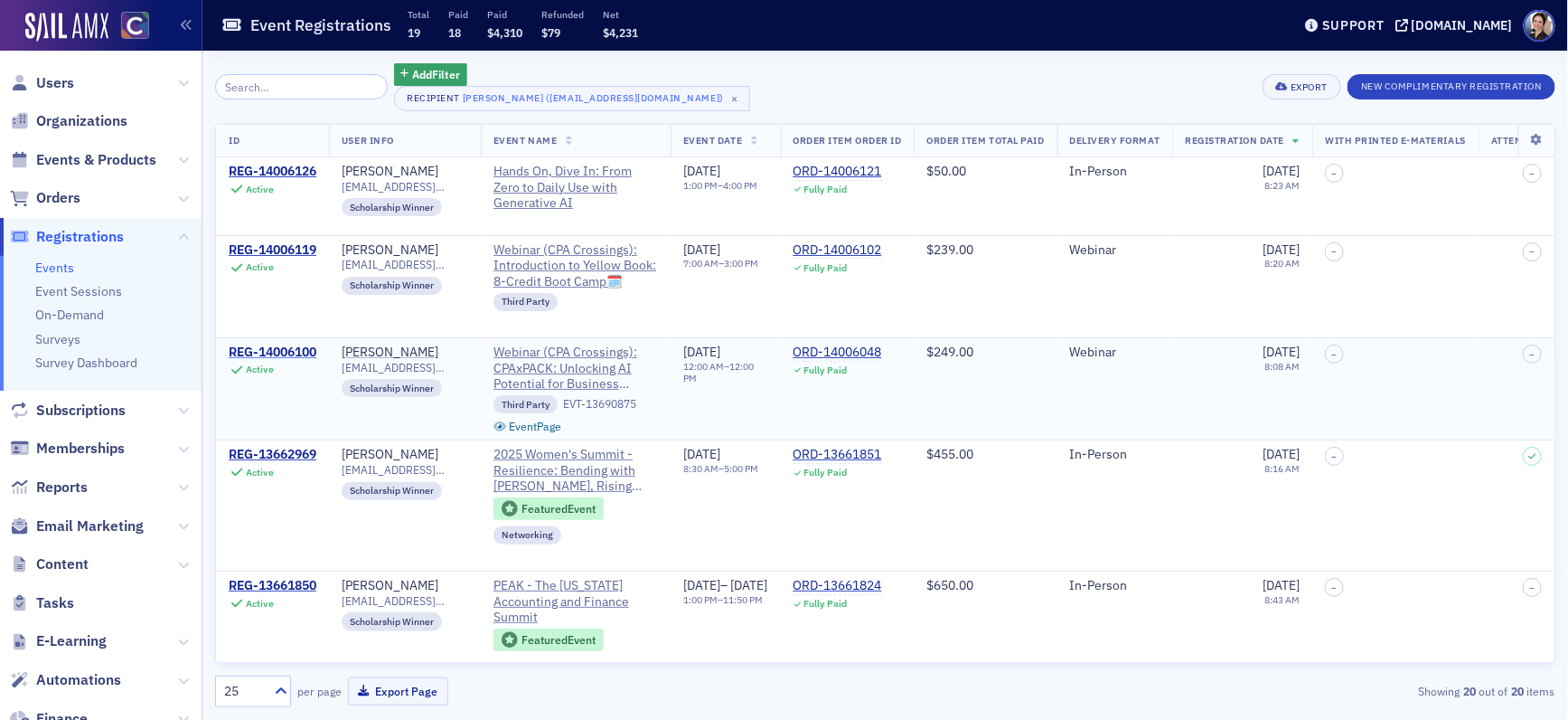
click at [265, 355] on div "REG-14006100" at bounding box center [272, 352] width 87 height 16
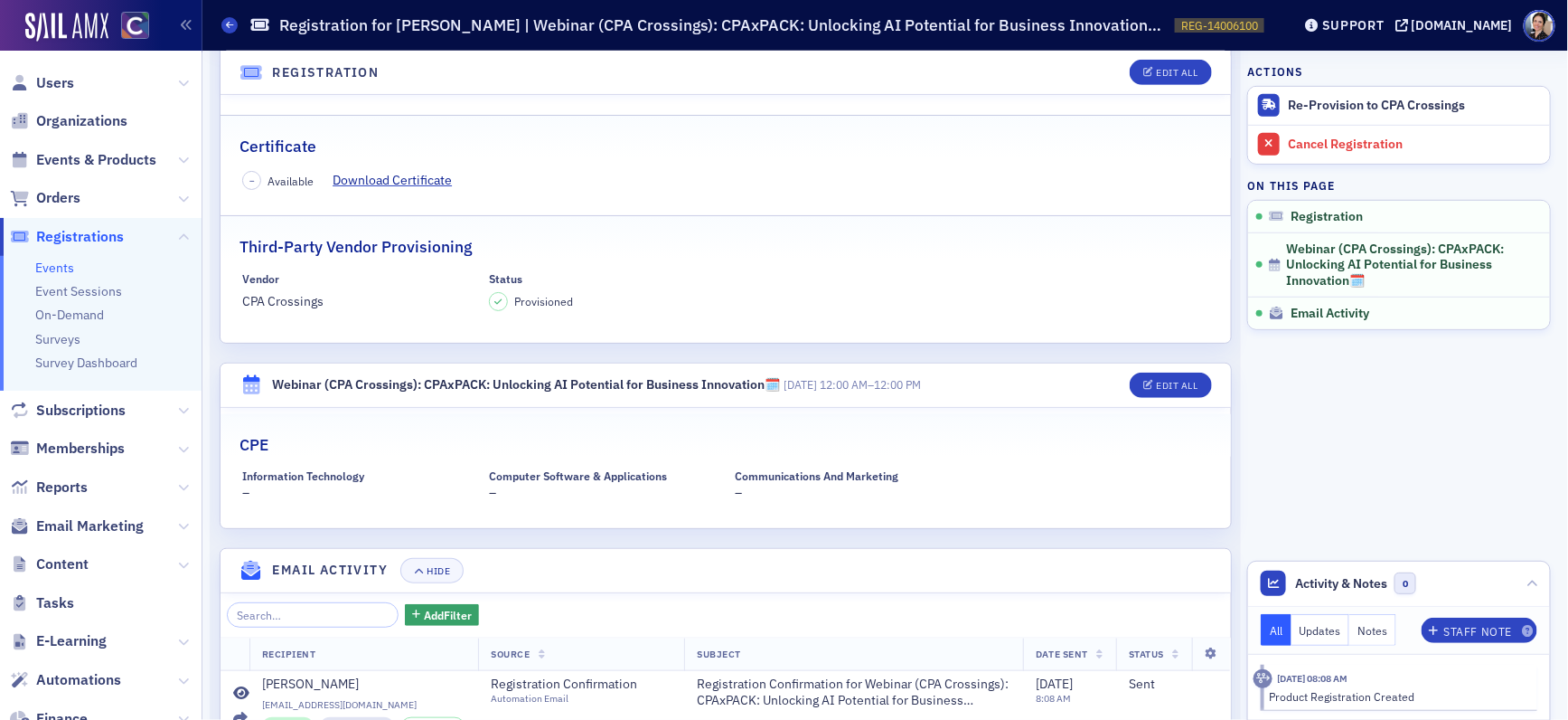
scroll to position [503, 0]
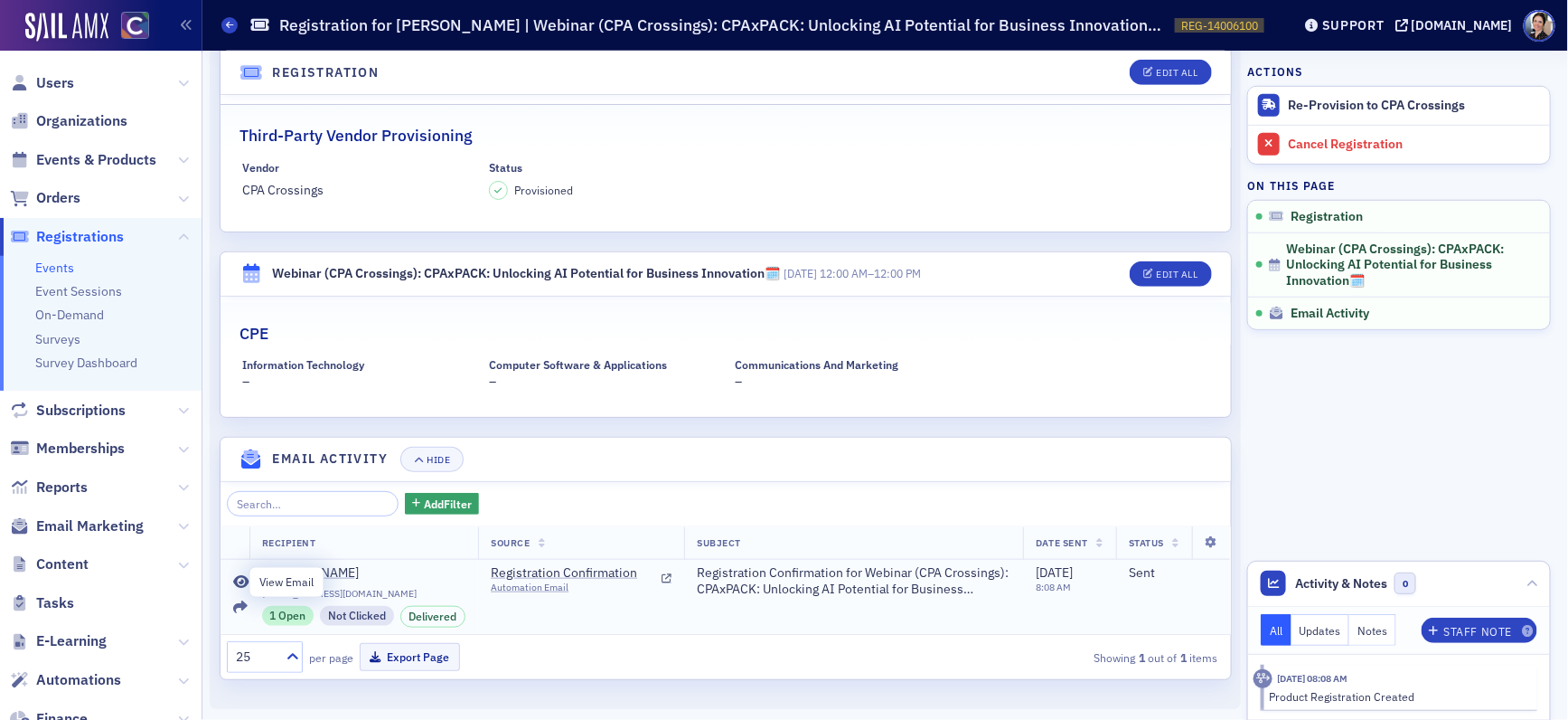
click at [238, 581] on icon at bounding box center [241, 582] width 16 height 14
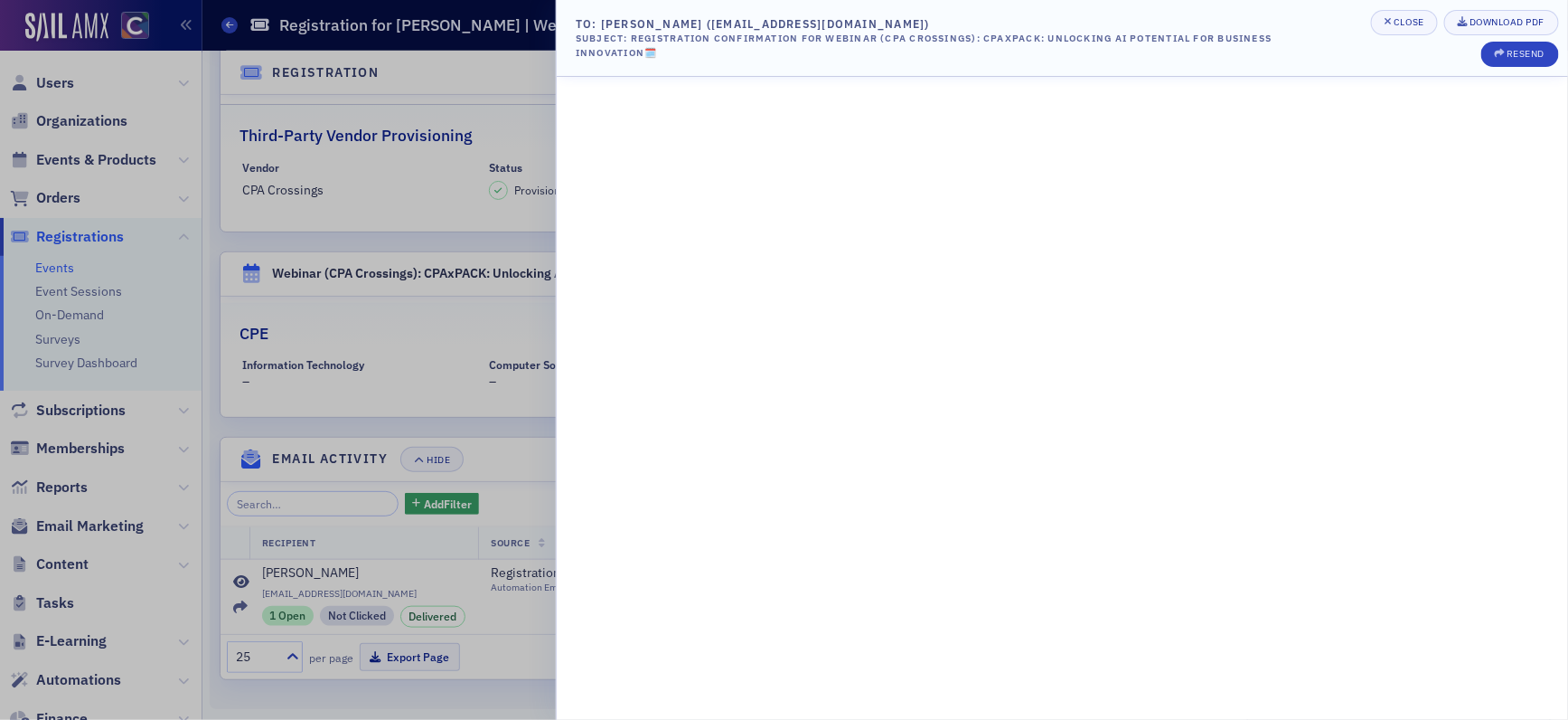
drag, startPoint x: 339, startPoint y: 183, endPoint x: 367, endPoint y: 208, distance: 37.5
click at [339, 184] on div at bounding box center [784, 360] width 1568 height 720
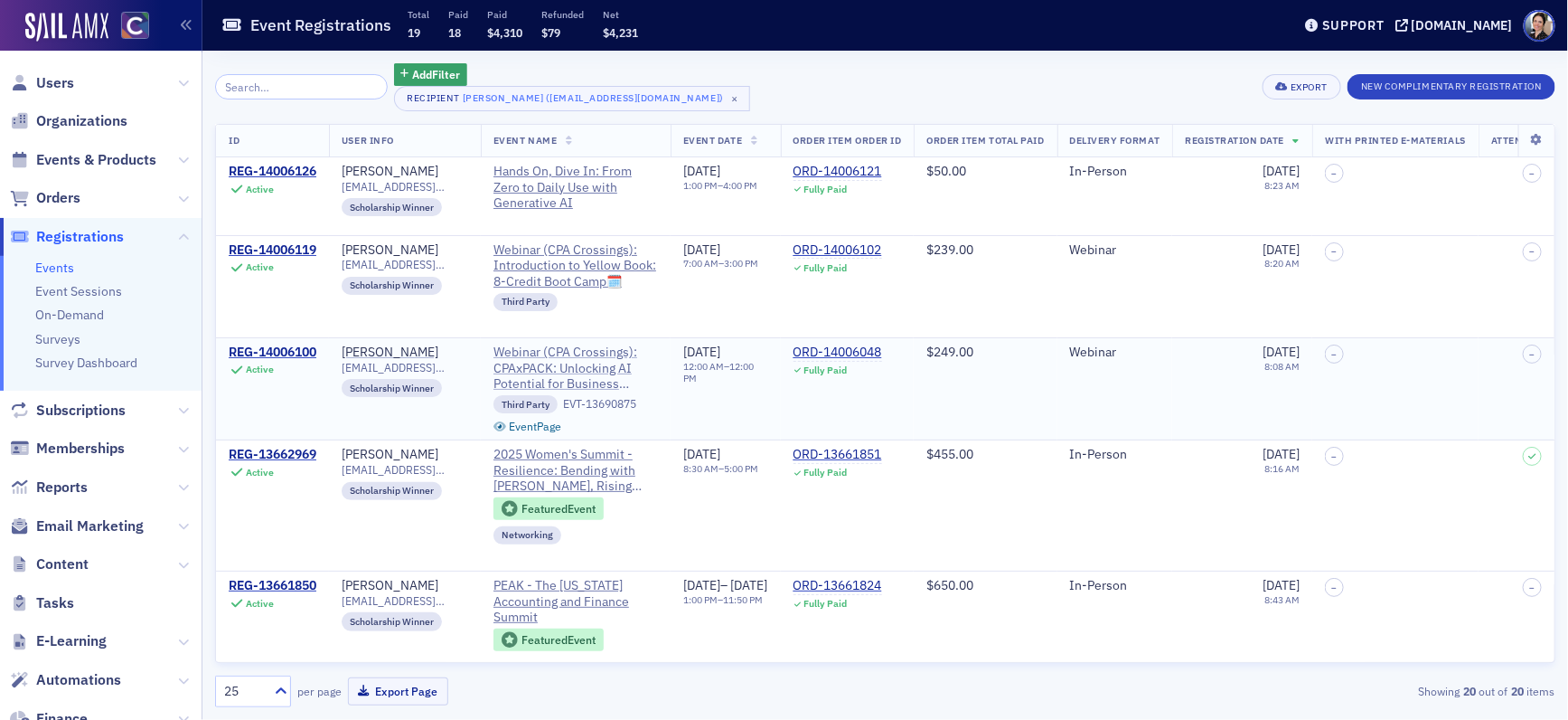
click at [541, 370] on span "Webinar (CPA Crossings): CPAxPACK: Unlocking AI Potential for Business Innovati…" at bounding box center [575, 368] width 165 height 48
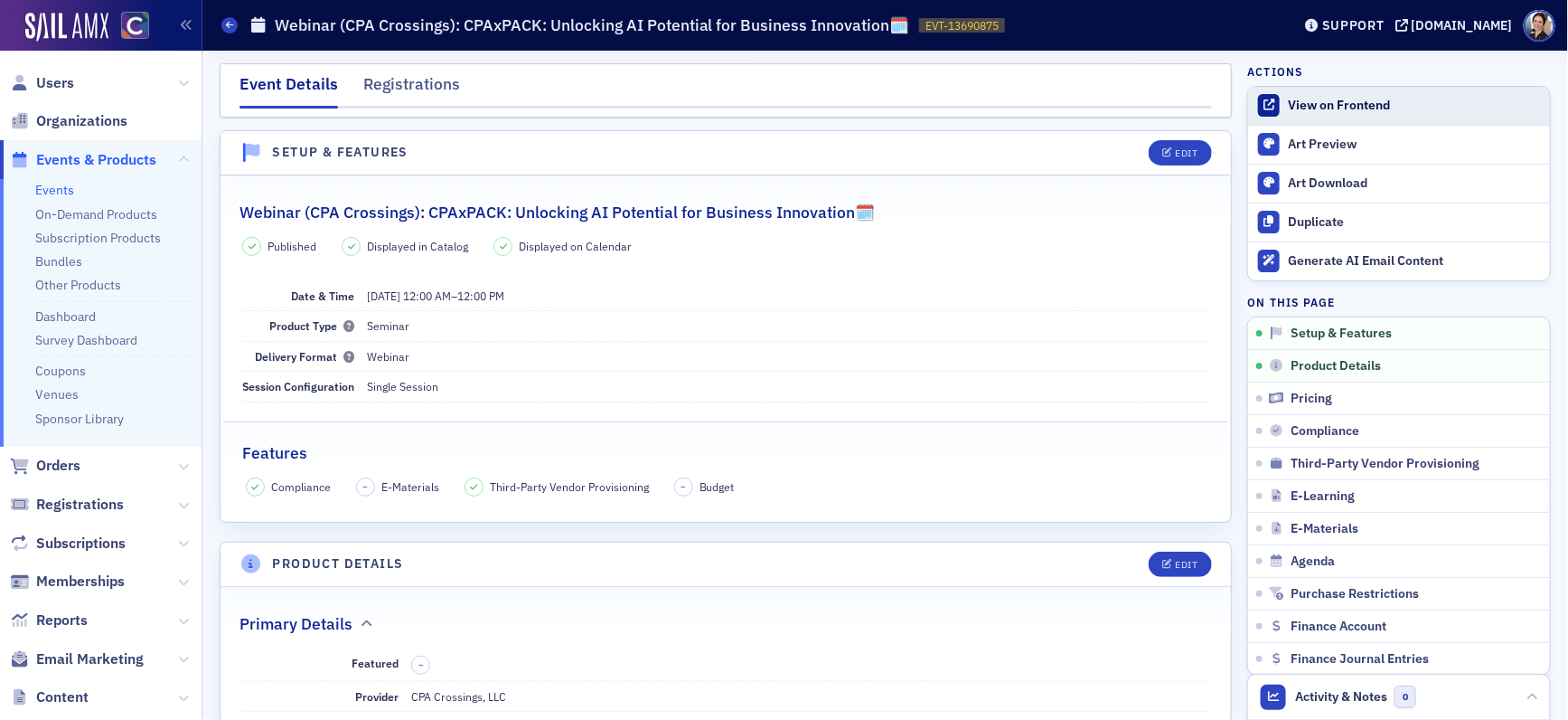
click at [1310, 102] on div "View on Frontend" at bounding box center [1415, 106] width 253 height 16
